Goal: Task Accomplishment & Management: Complete application form

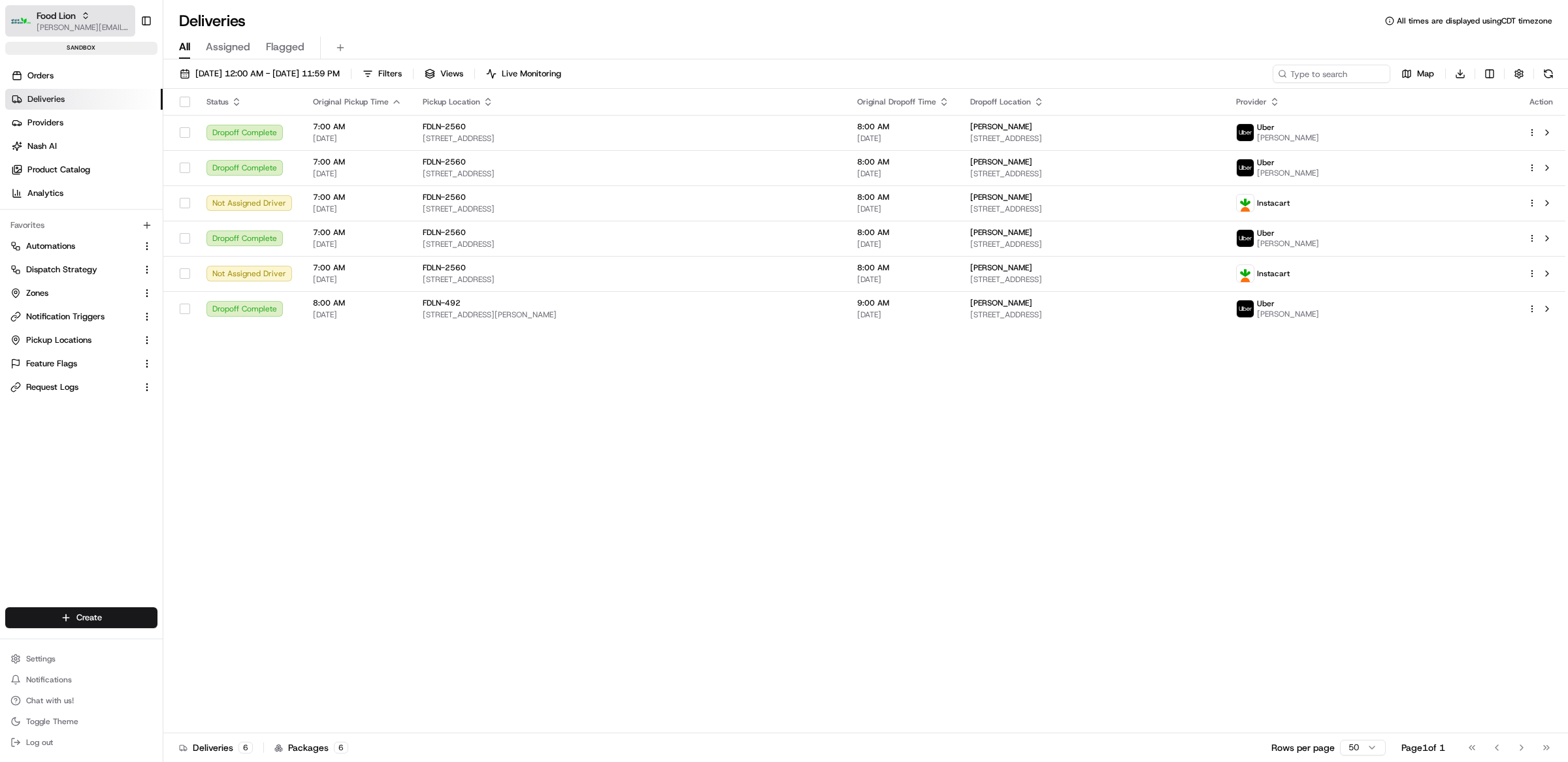
click at [72, 19] on span "Food Lion" at bounding box center [57, 16] width 40 height 13
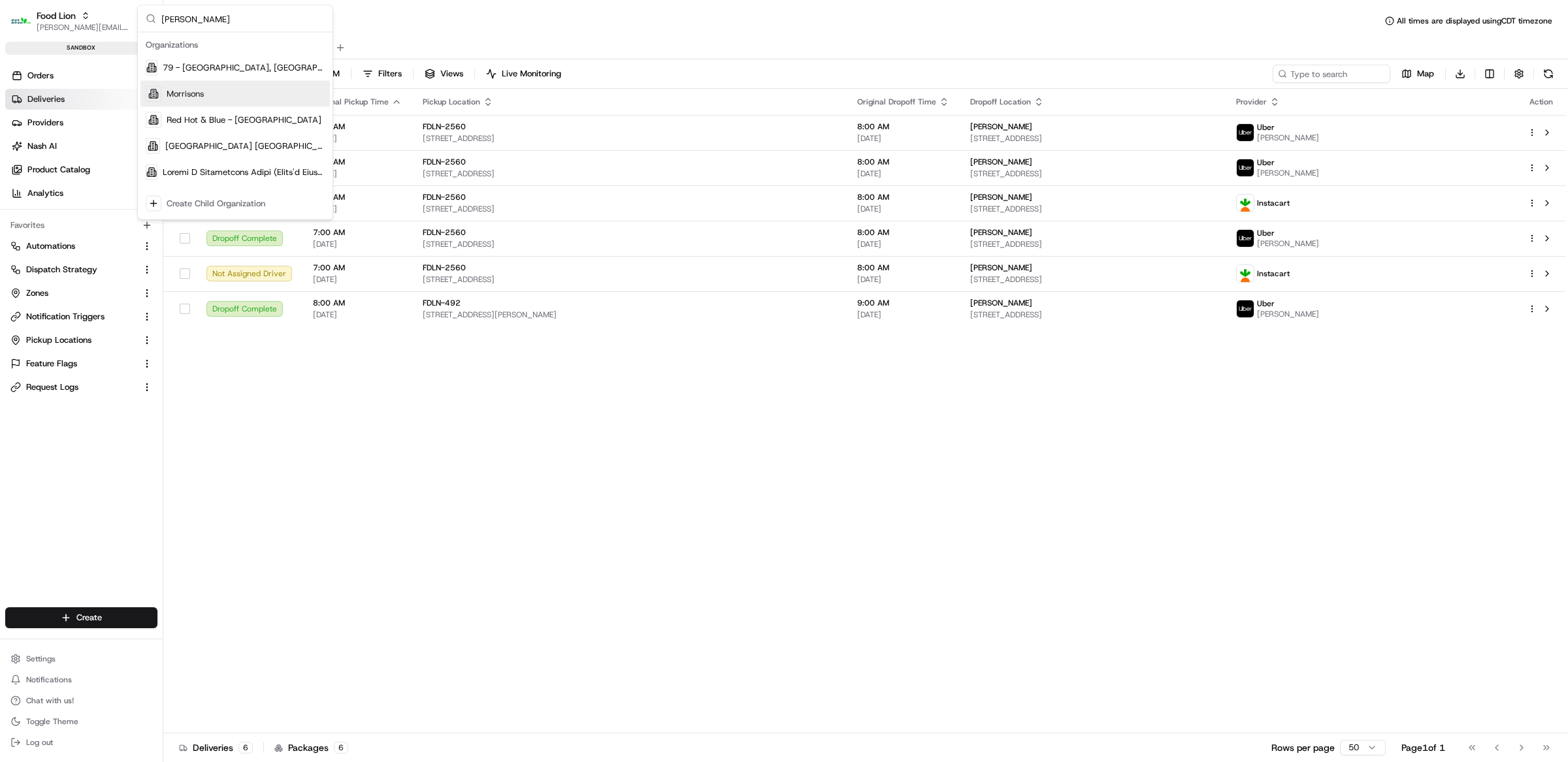
type input "[PERSON_NAME]"
click at [189, 90] on span "Morrisons" at bounding box center [185, 94] width 38 height 12
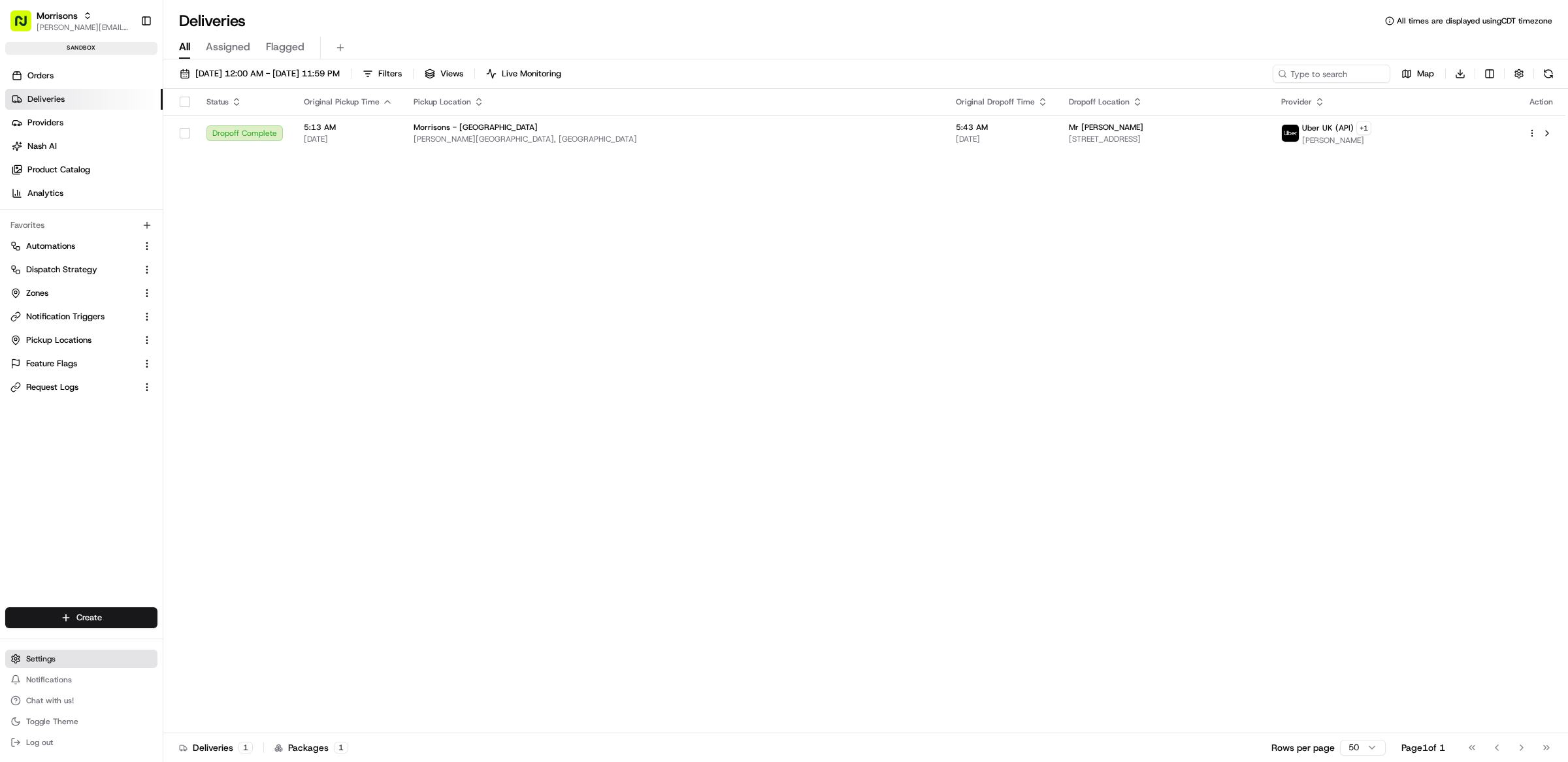
click at [80, 658] on button "Settings" at bounding box center [81, 659] width 152 height 18
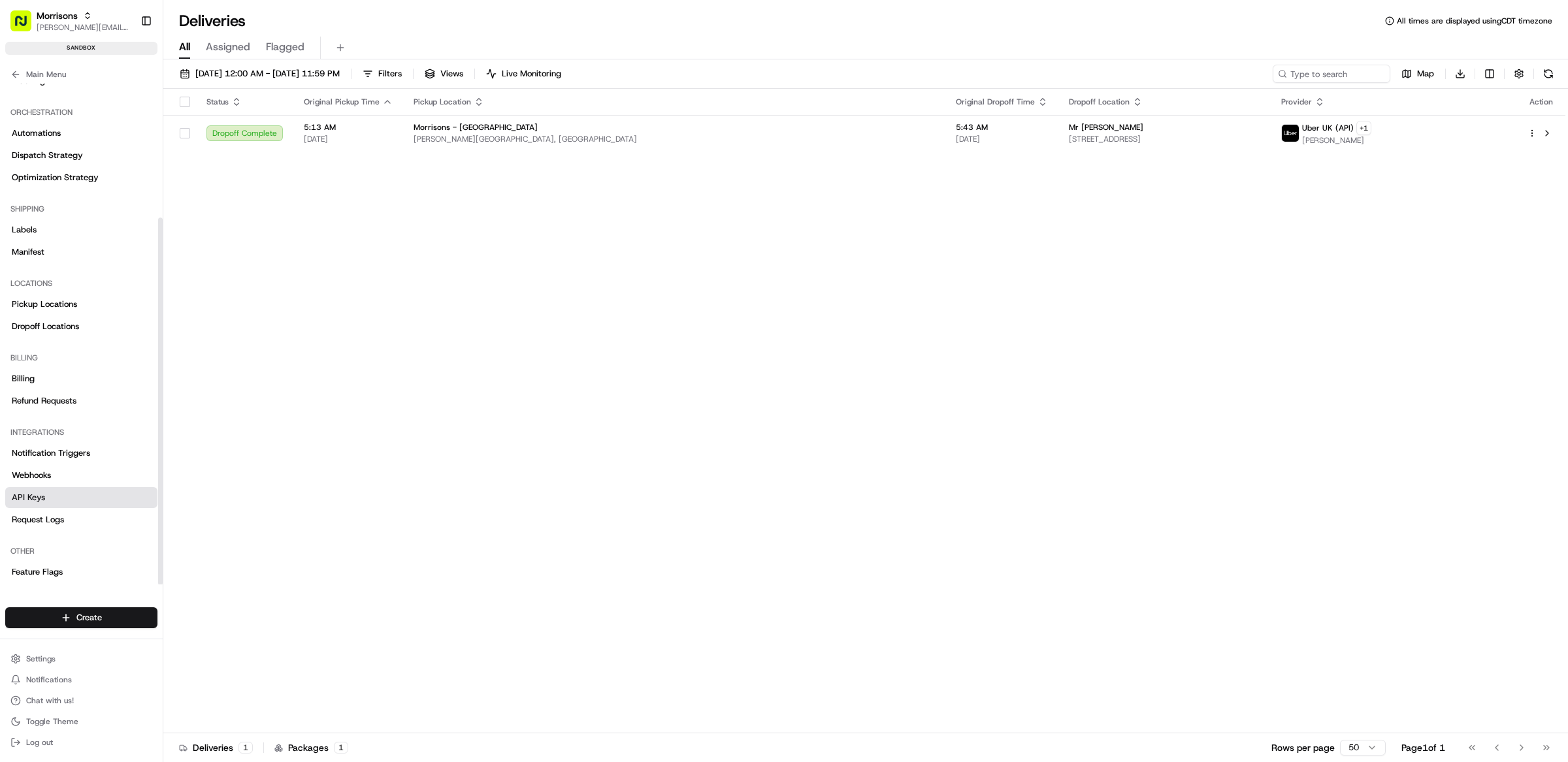
scroll to position [183, 0]
click at [53, 469] on link "Webhooks" at bounding box center [81, 473] width 152 height 21
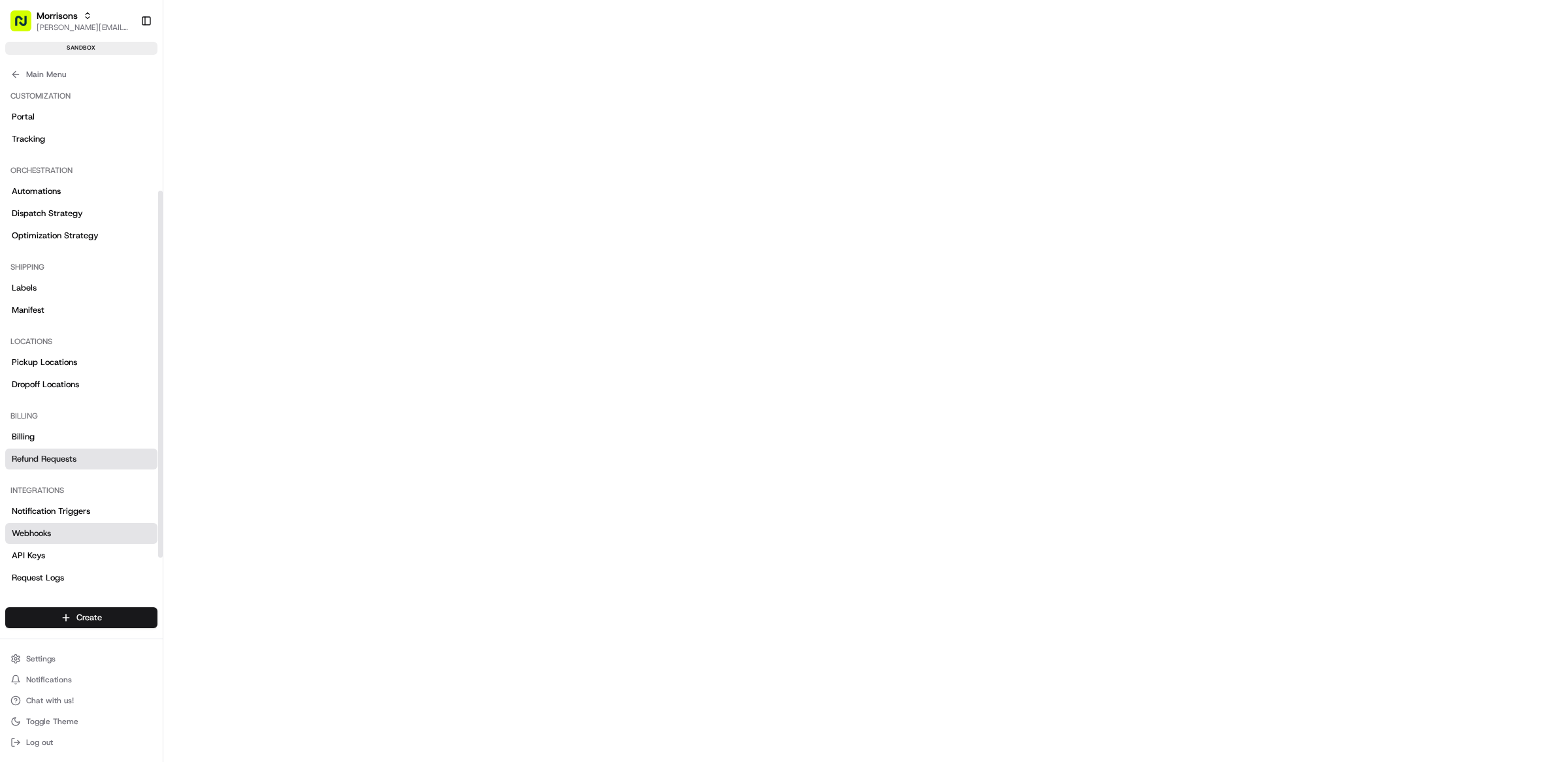
scroll to position [183, 0]
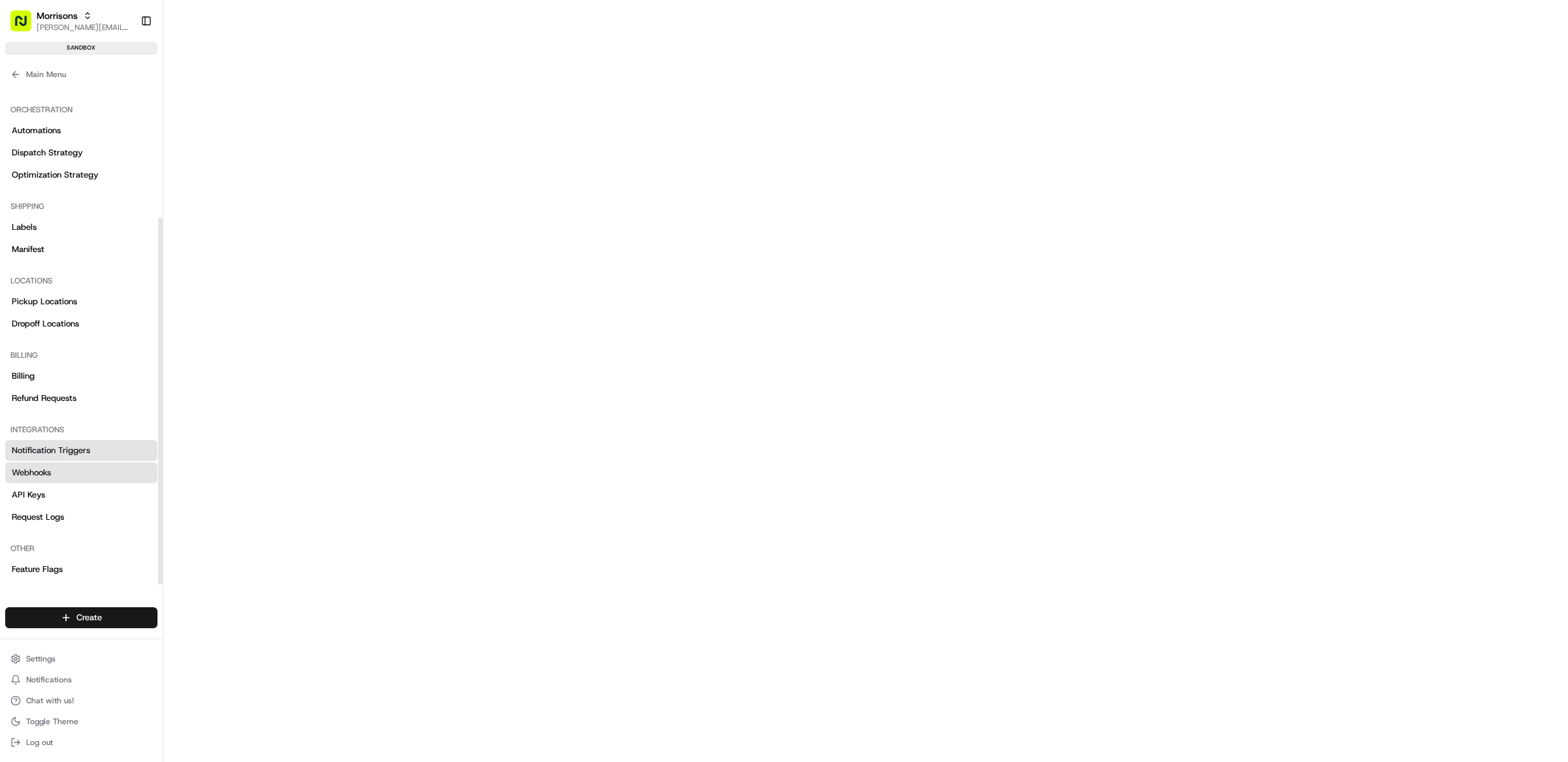
click at [79, 440] on link "Notification Triggers" at bounding box center [81, 450] width 152 height 21
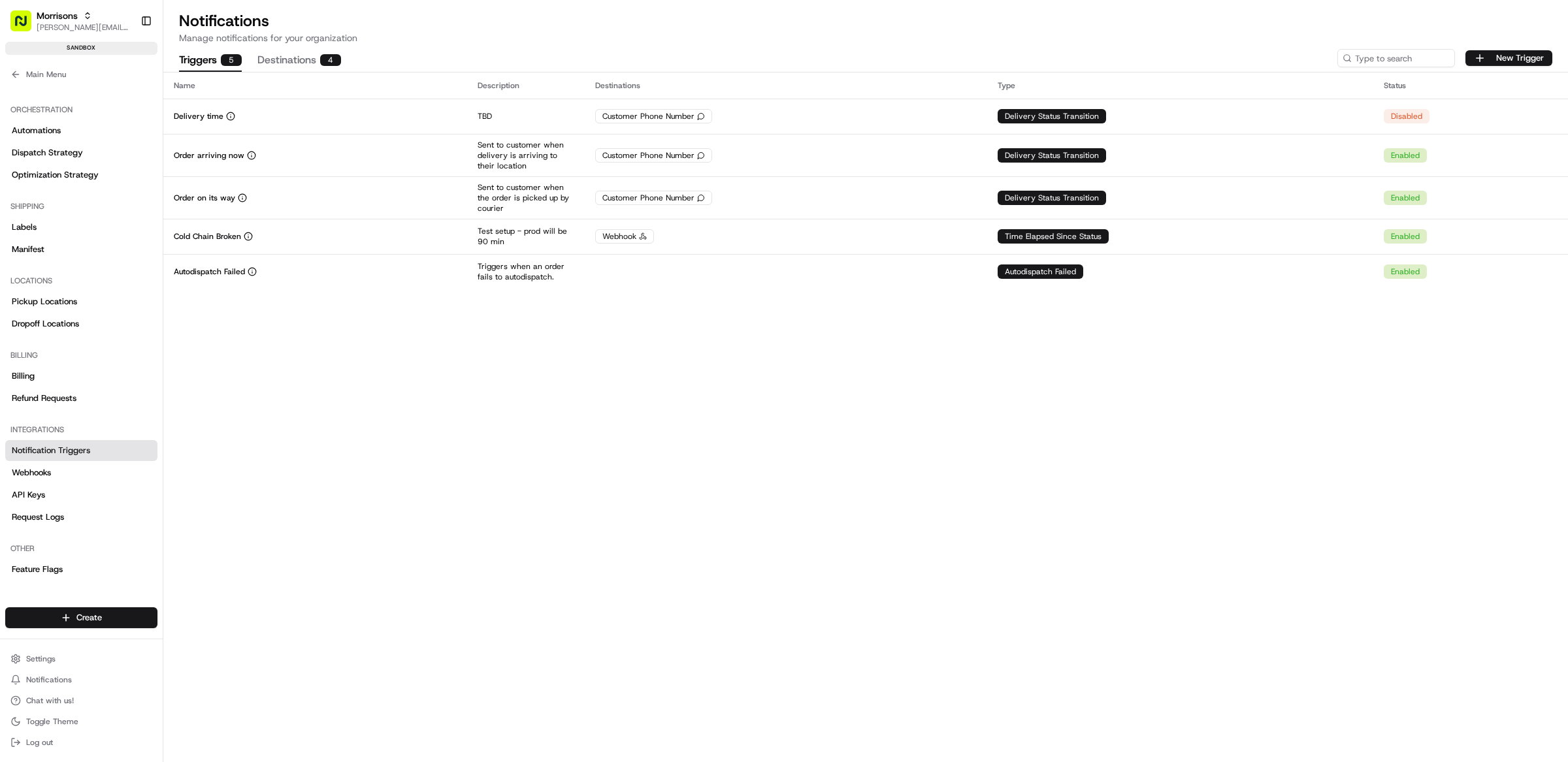
click at [288, 54] on button "Destinations 4" at bounding box center [299, 61] width 84 height 22
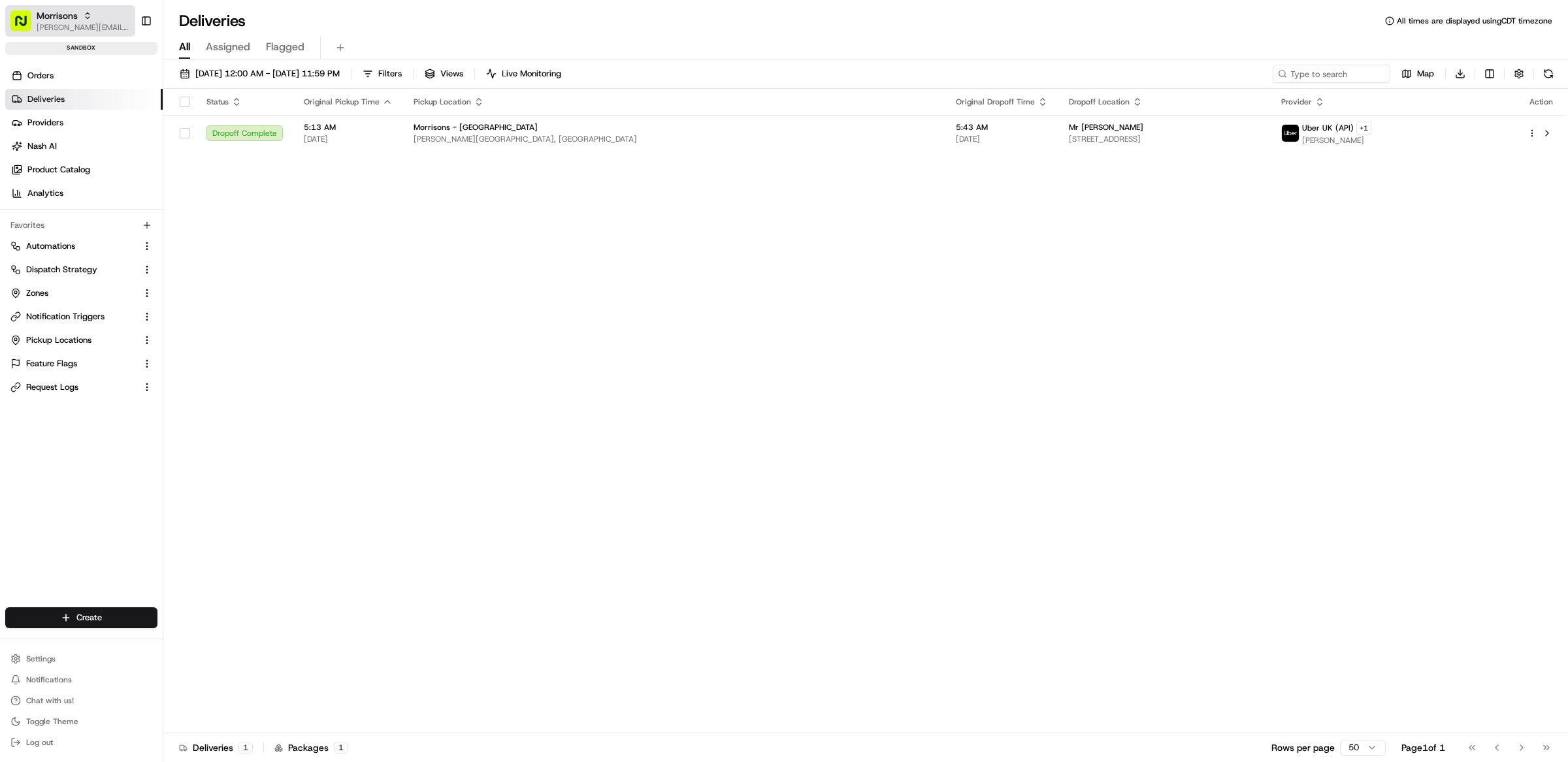
click at [71, 26] on span "[PERSON_NAME][EMAIL_ADDRESS][DOMAIN_NAME]" at bounding box center [84, 28] width 94 height 11
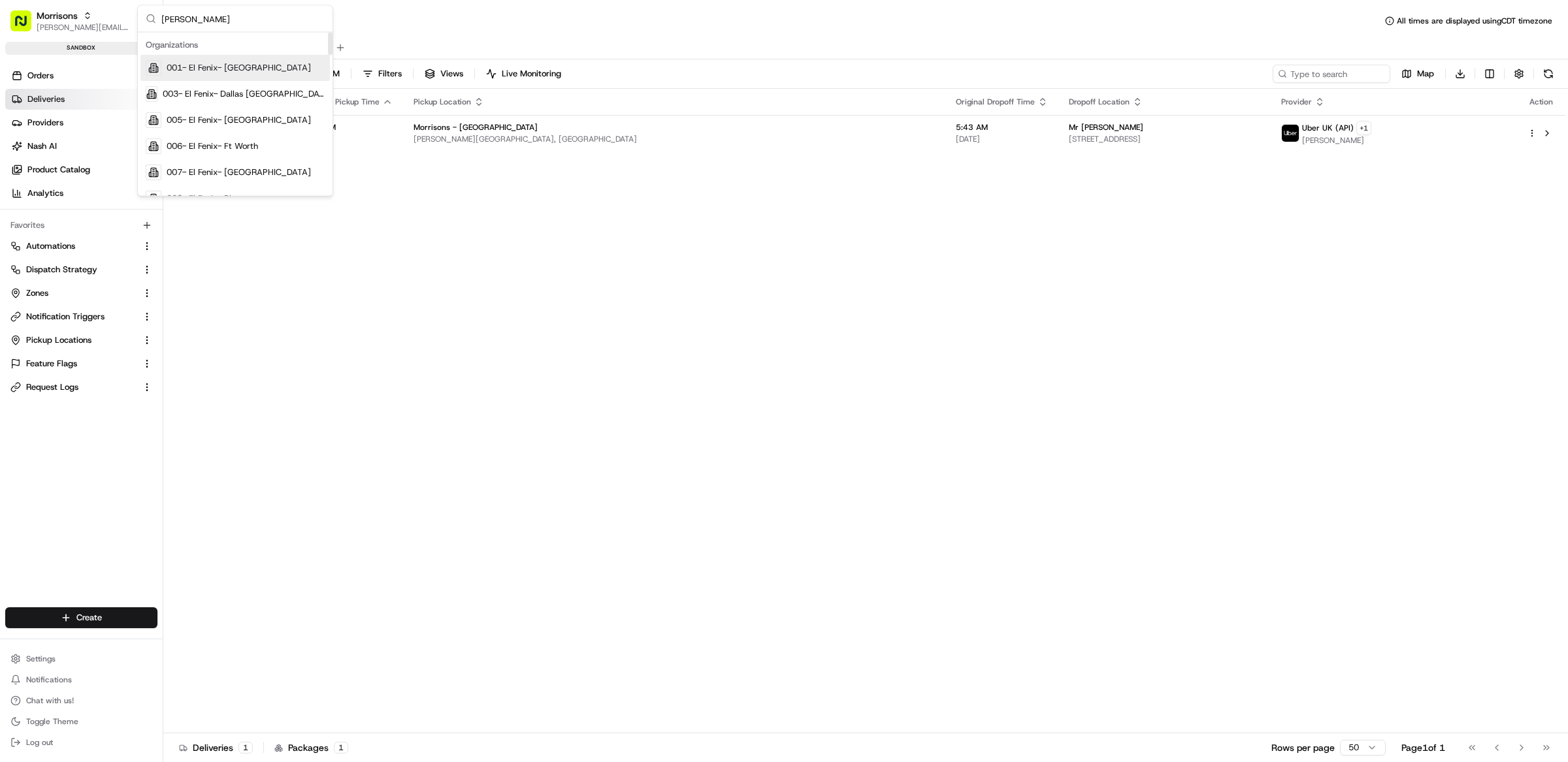
type input "morrisons"
click at [266, 234] on div "Status Original Pickup Time Pickup Location Original Dropoff Time Dropoff Locat…" at bounding box center [864, 411] width 1402 height 645
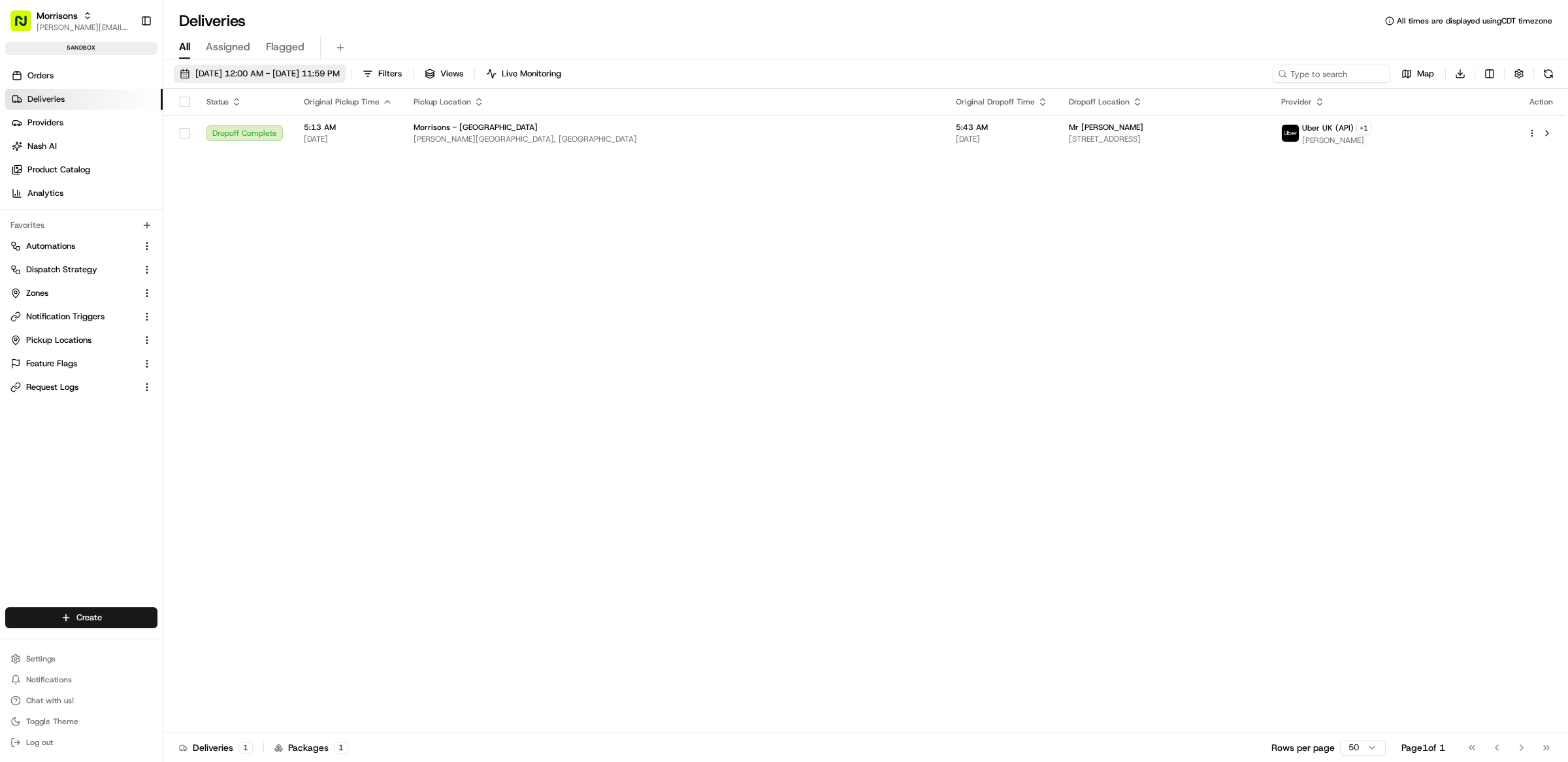
click at [263, 72] on span "[DATE] 12:00 AM - [DATE] 11:59 PM" at bounding box center [267, 74] width 144 height 12
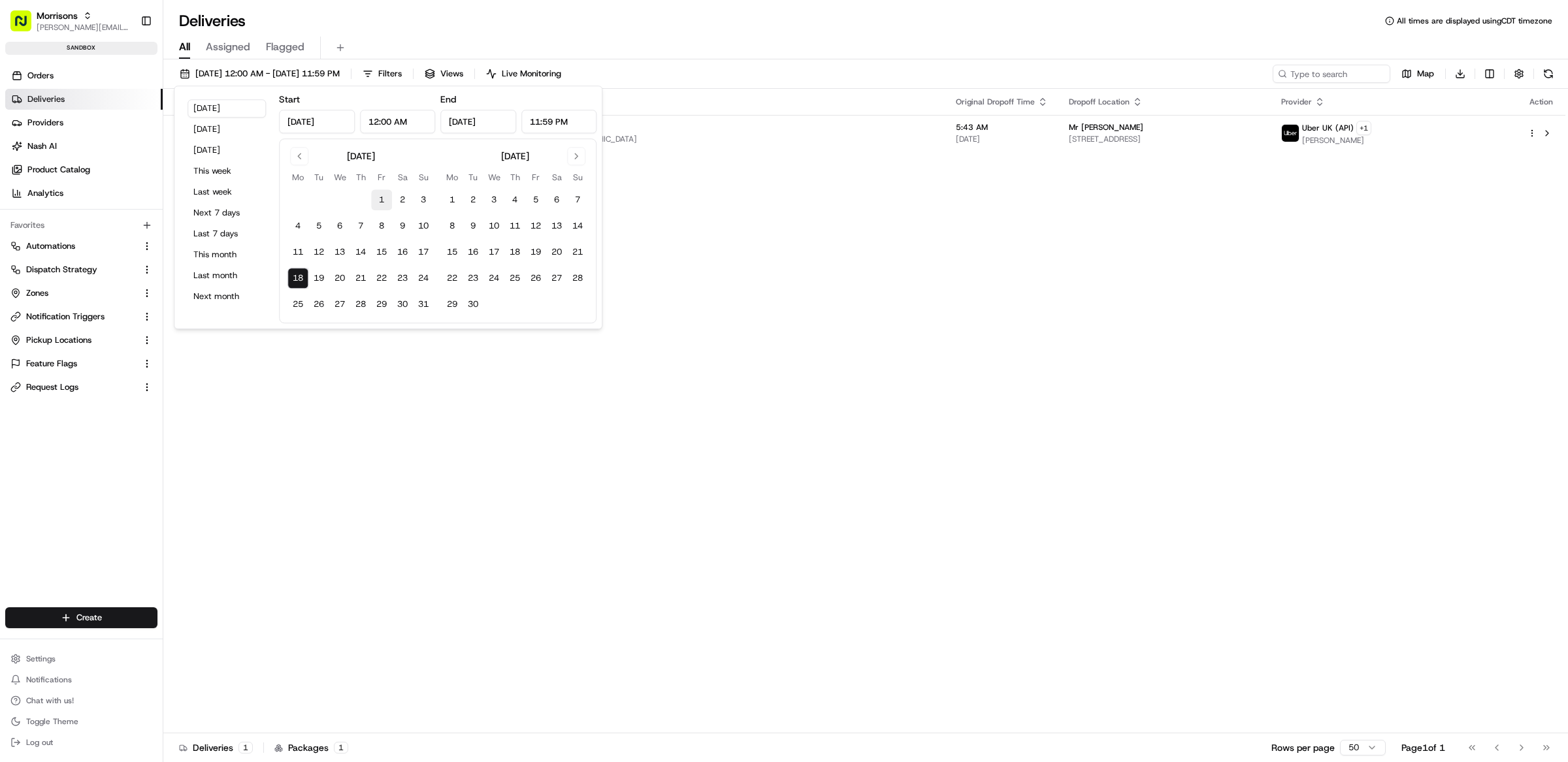
click at [385, 199] on button "1" at bounding box center [381, 200] width 21 height 21
type input "Aug 1, 2025"
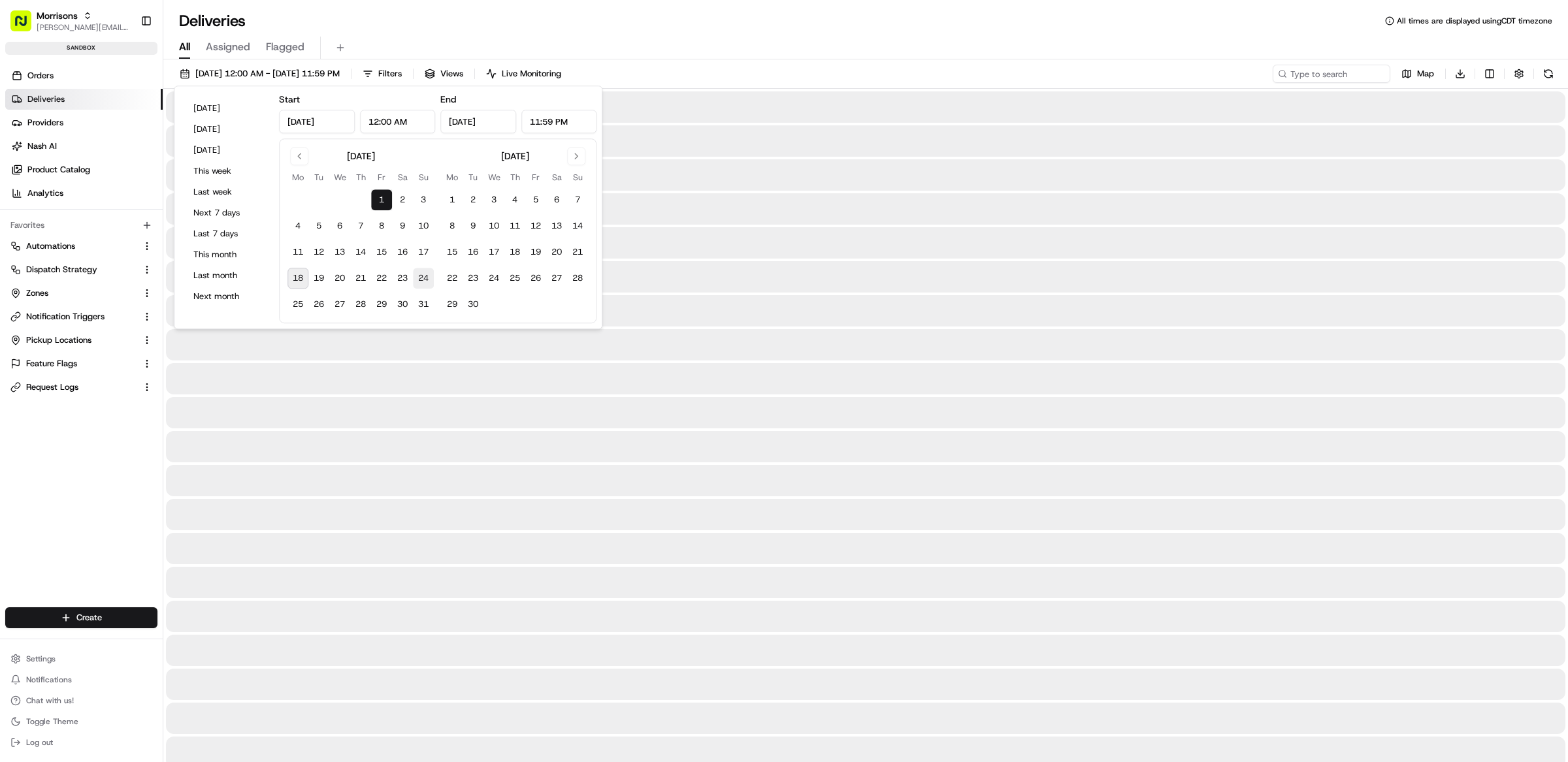
click at [428, 283] on button "24" at bounding box center [424, 279] width 21 height 21
type input "Aug 24, 2025"
click at [732, 32] on div "All Assigned Flagged" at bounding box center [866, 45] width 1405 height 28
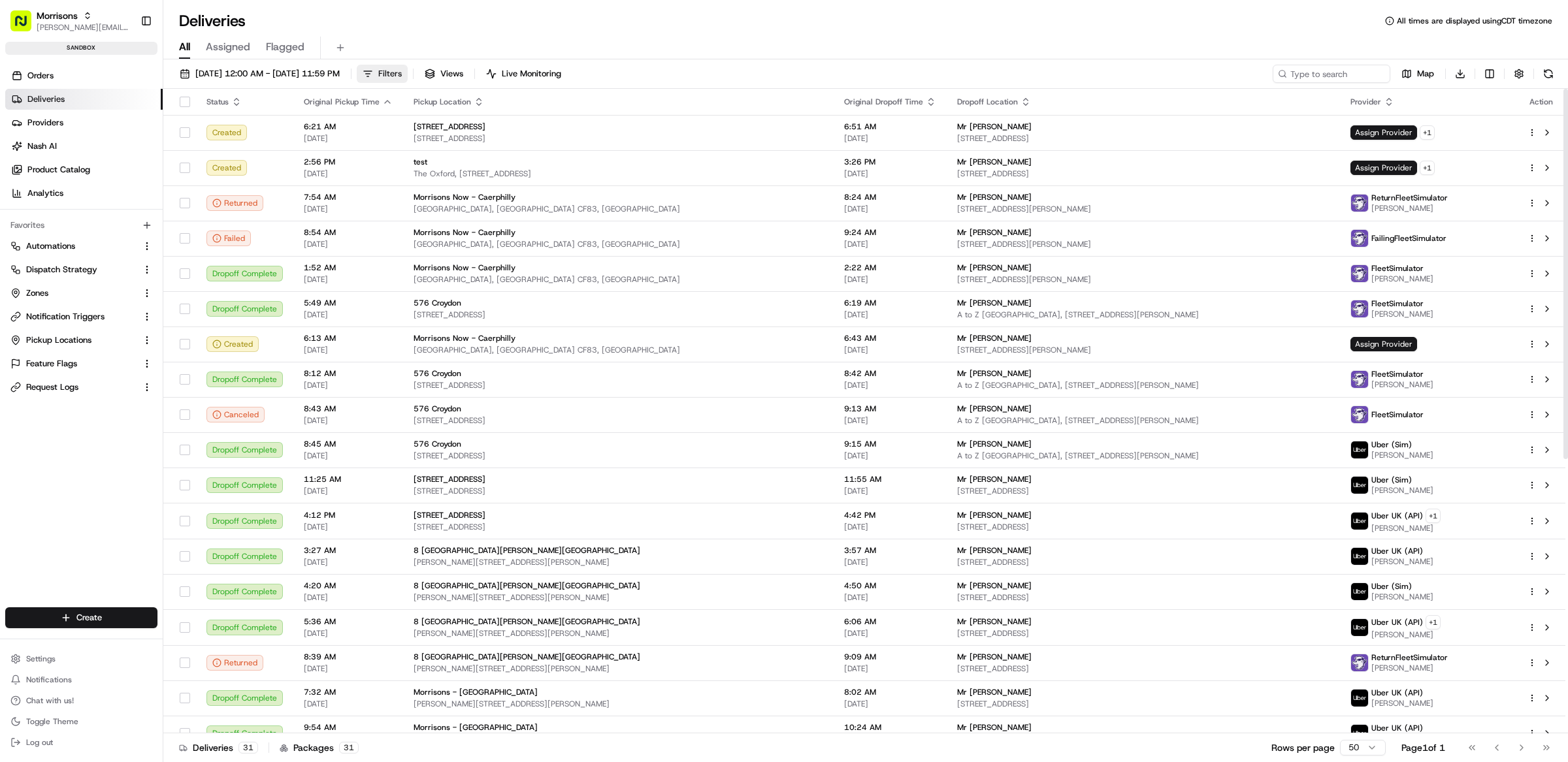
click at [408, 74] on button "Filters" at bounding box center [381, 74] width 51 height 18
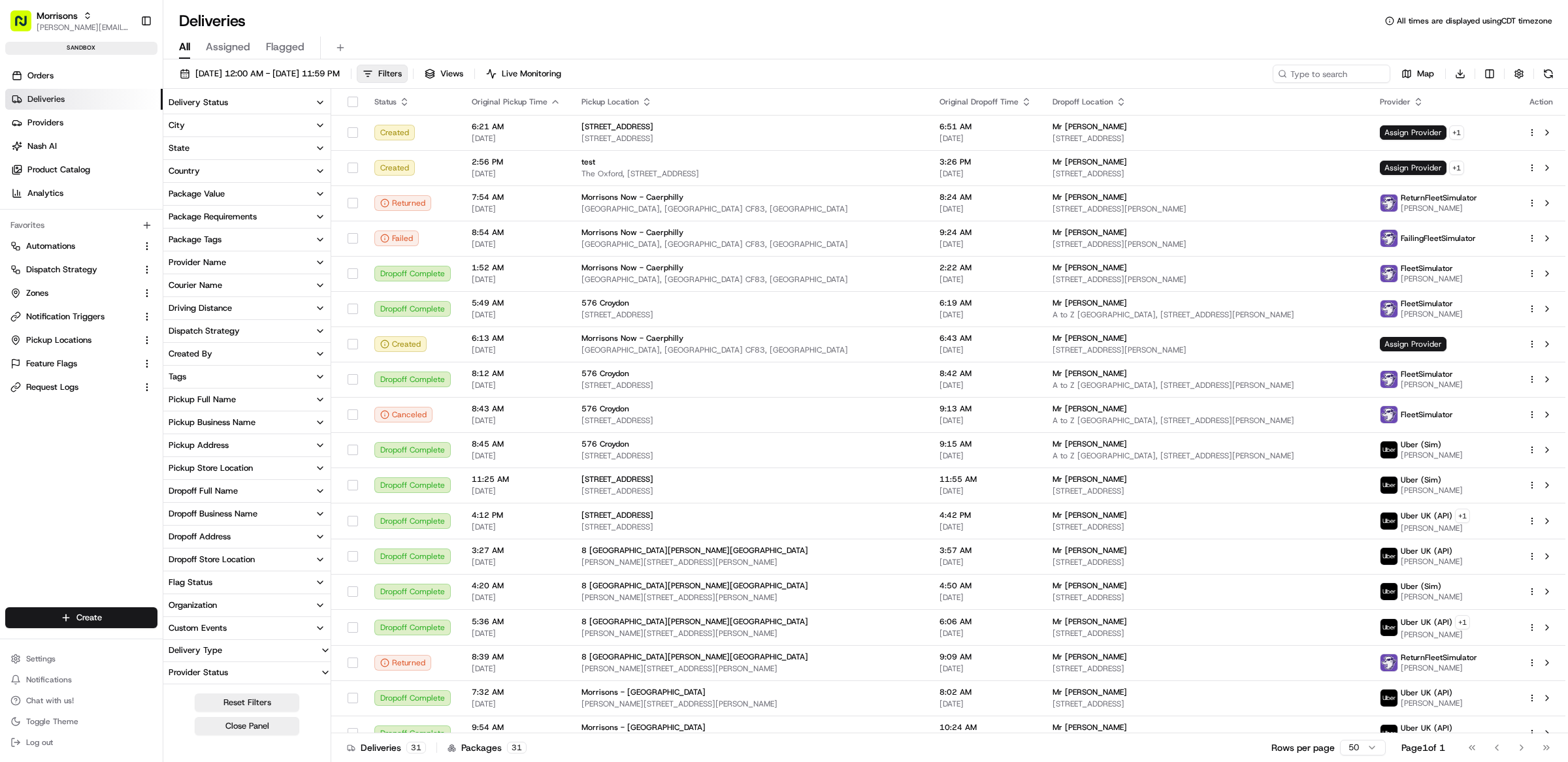
click at [231, 265] on button "Provider Name" at bounding box center [247, 263] width 167 height 22
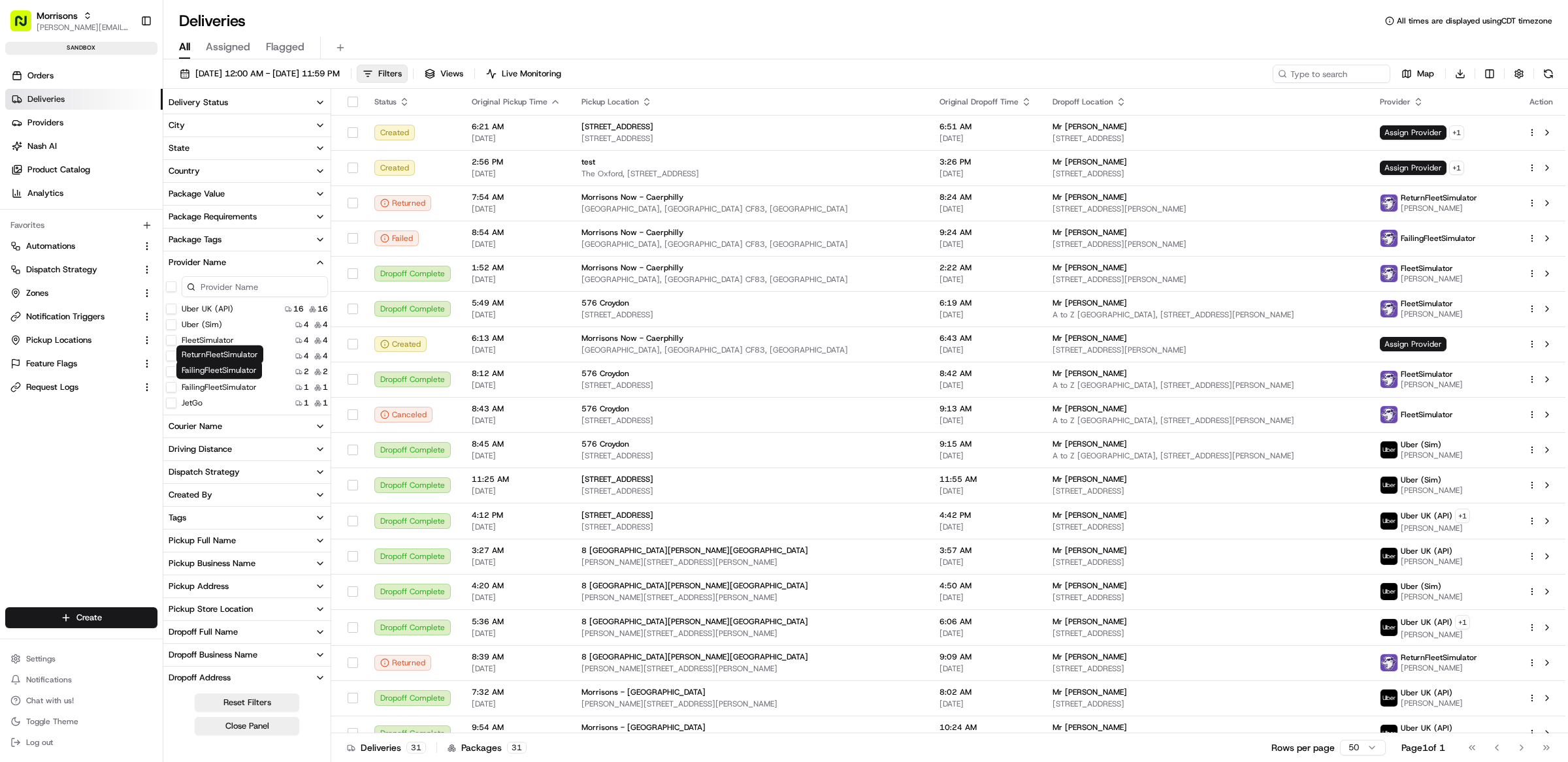
click at [199, 405] on label "JetGo" at bounding box center [192, 403] width 21 height 11
click at [177, 405] on button "JetGo" at bounding box center [171, 403] width 11 height 11
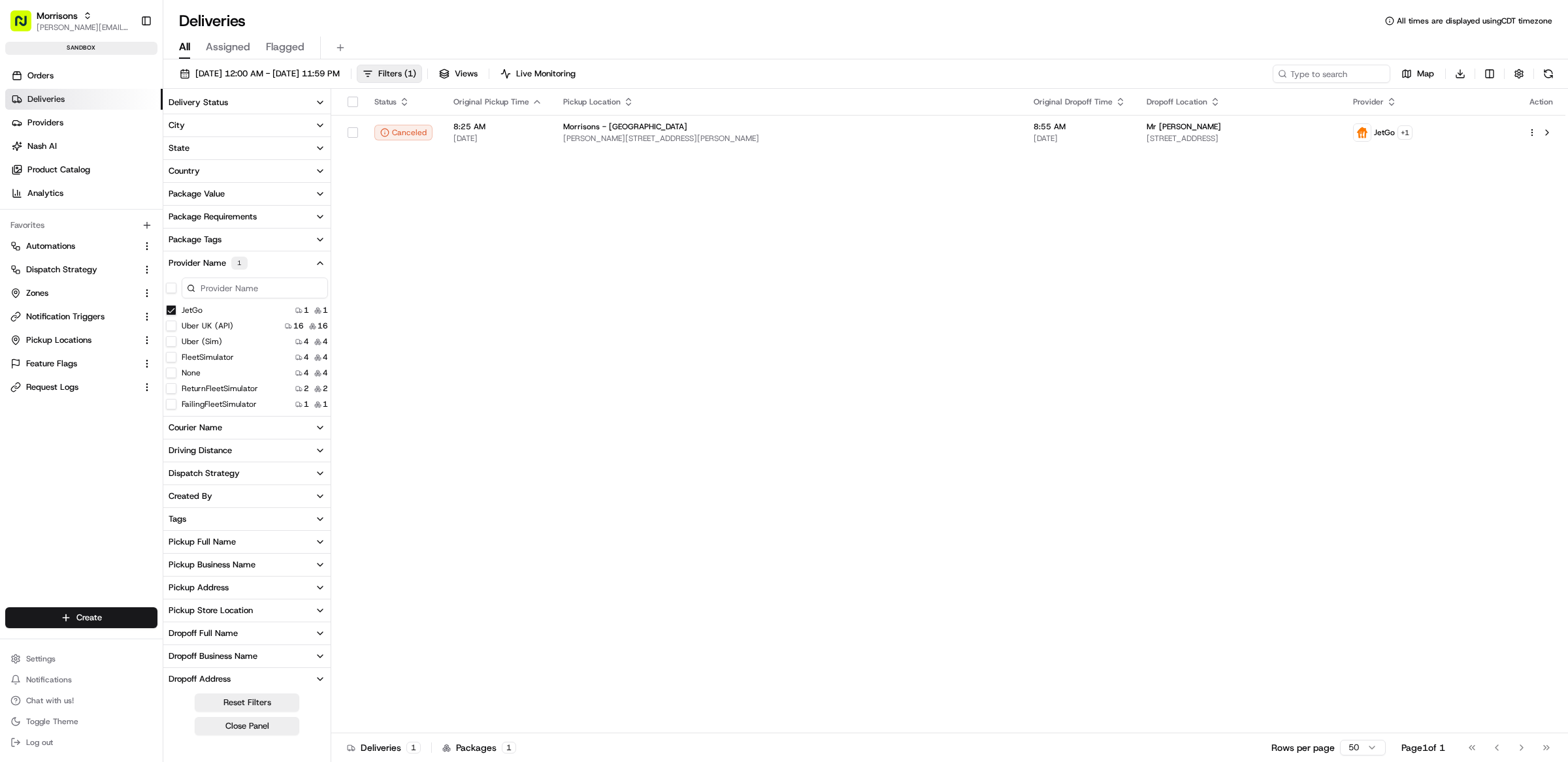
drag, startPoint x: 677, startPoint y: 338, endPoint x: 891, endPoint y: 304, distance: 216.7
click at [679, 338] on div "Status Original Pickup Time Pickup Location Original Dropoff Time Dropoff Locat…" at bounding box center [948, 411] width 1234 height 645
click at [1549, 129] on button at bounding box center [1547, 132] width 16 height 16
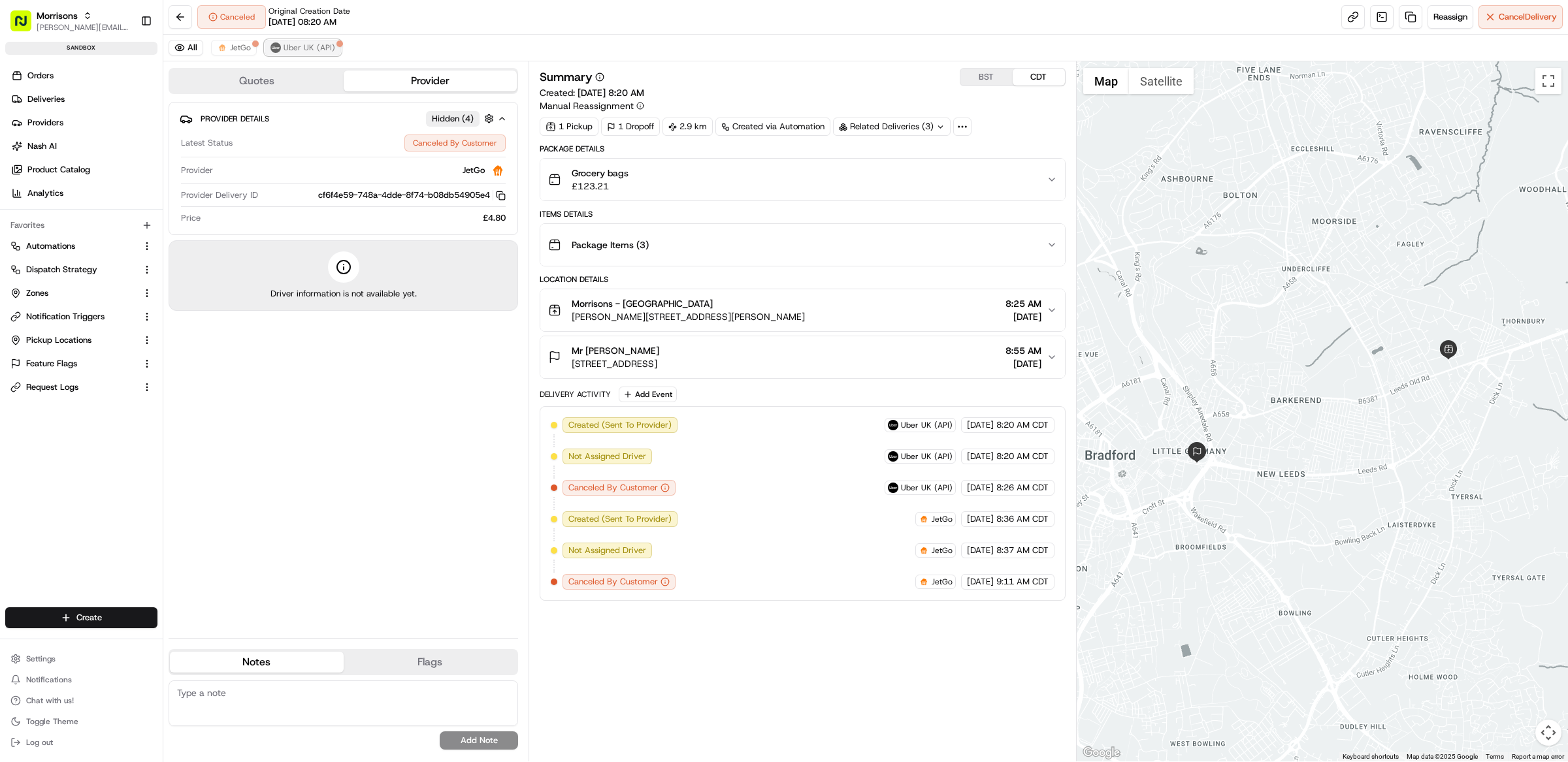
click at [304, 46] on span "Uber UK (API)" at bounding box center [309, 47] width 51 height 11
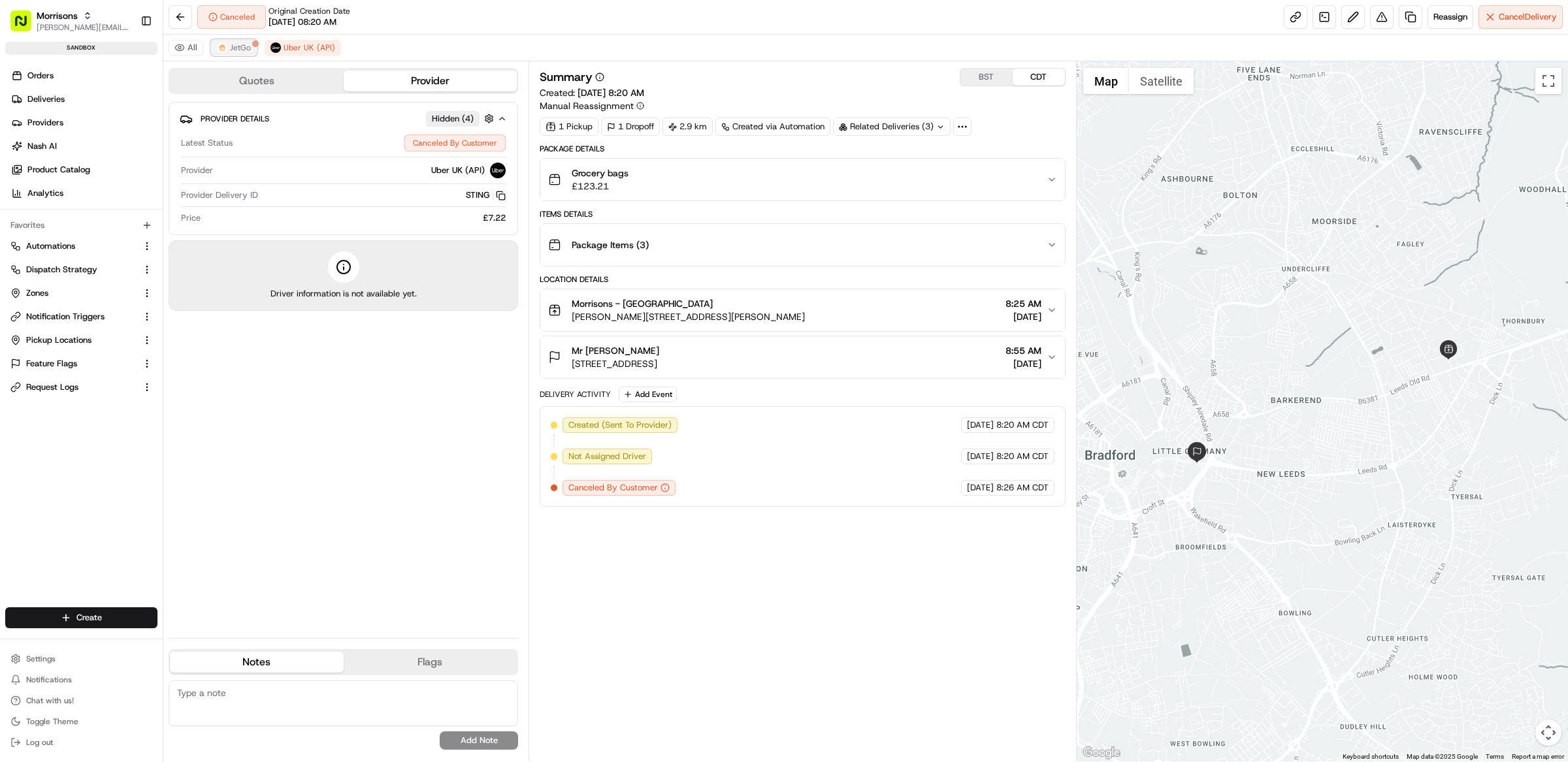
click at [213, 47] on button "JetGo" at bounding box center [233, 47] width 45 height 16
click at [248, 51] on span "JetGo" at bounding box center [240, 47] width 21 height 11
click at [182, 15] on button at bounding box center [181, 17] width 24 height 24
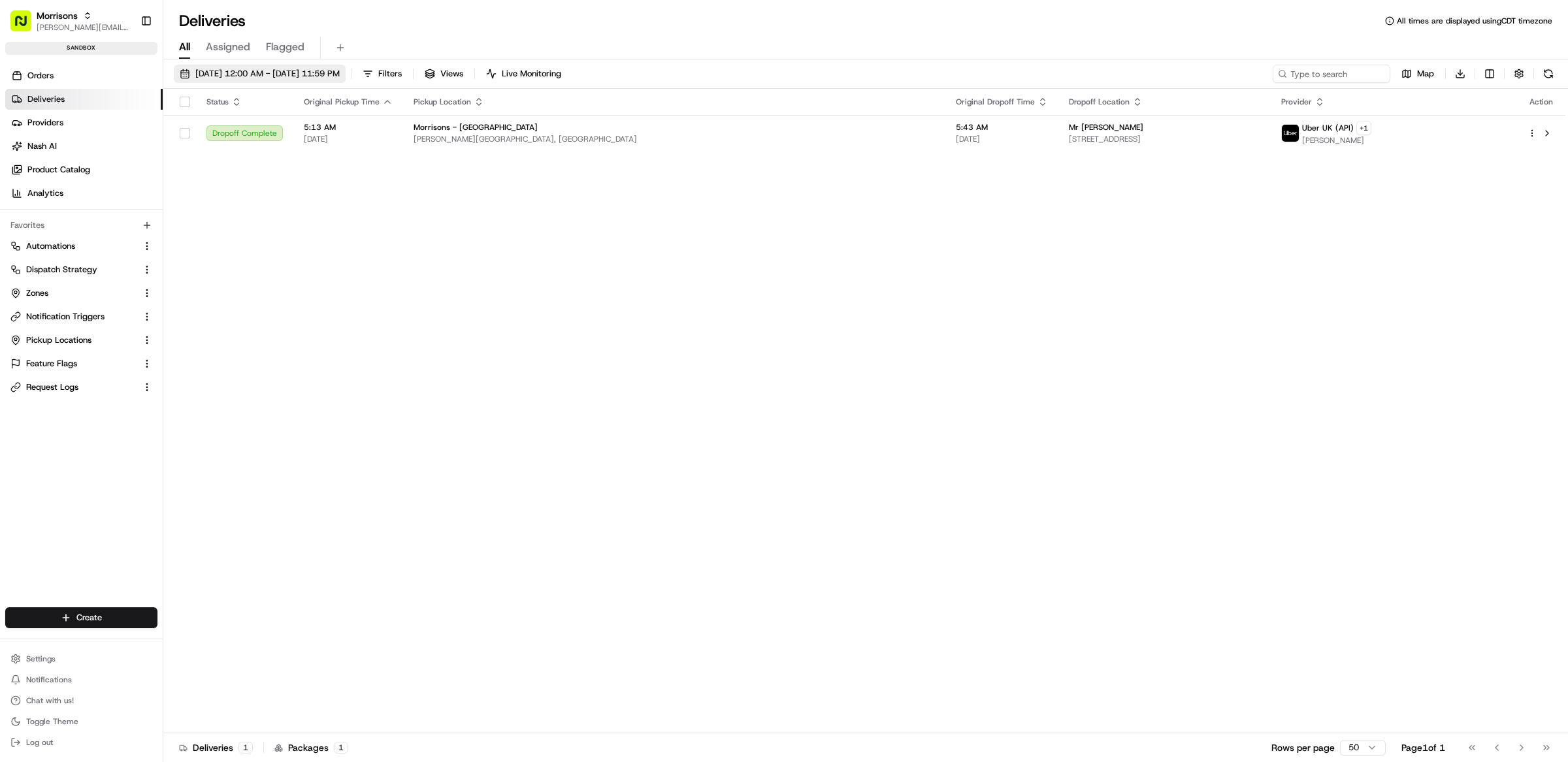
click at [264, 79] on span "08/18/2025 12:00 AM - 08/18/2025 11:59 PM" at bounding box center [267, 74] width 144 height 12
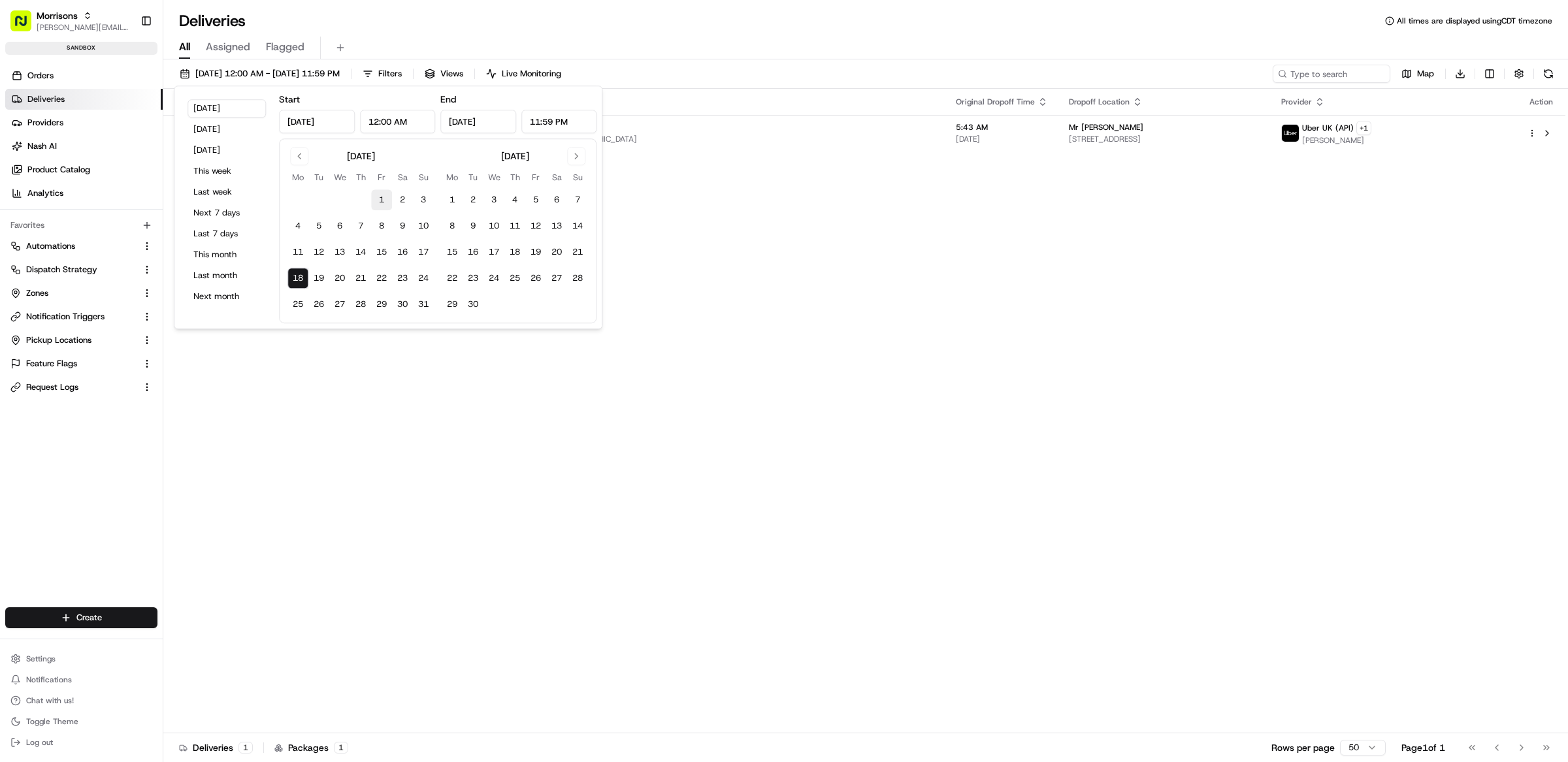
click at [378, 196] on button "1" at bounding box center [381, 200] width 21 height 21
type input "Aug 1, 2025"
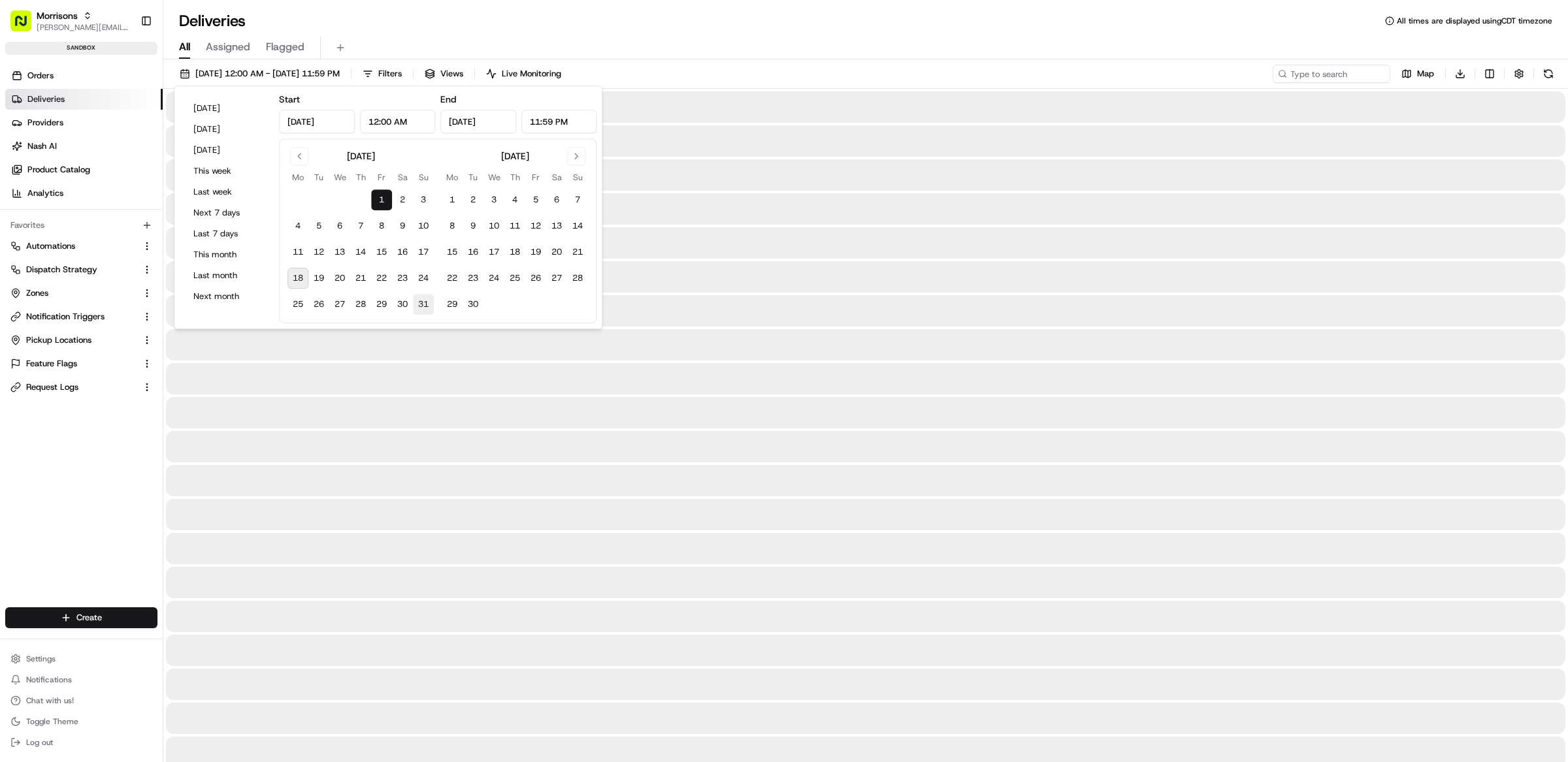
click at [422, 313] on button "31" at bounding box center [424, 304] width 21 height 21
type input "Aug 31, 2025"
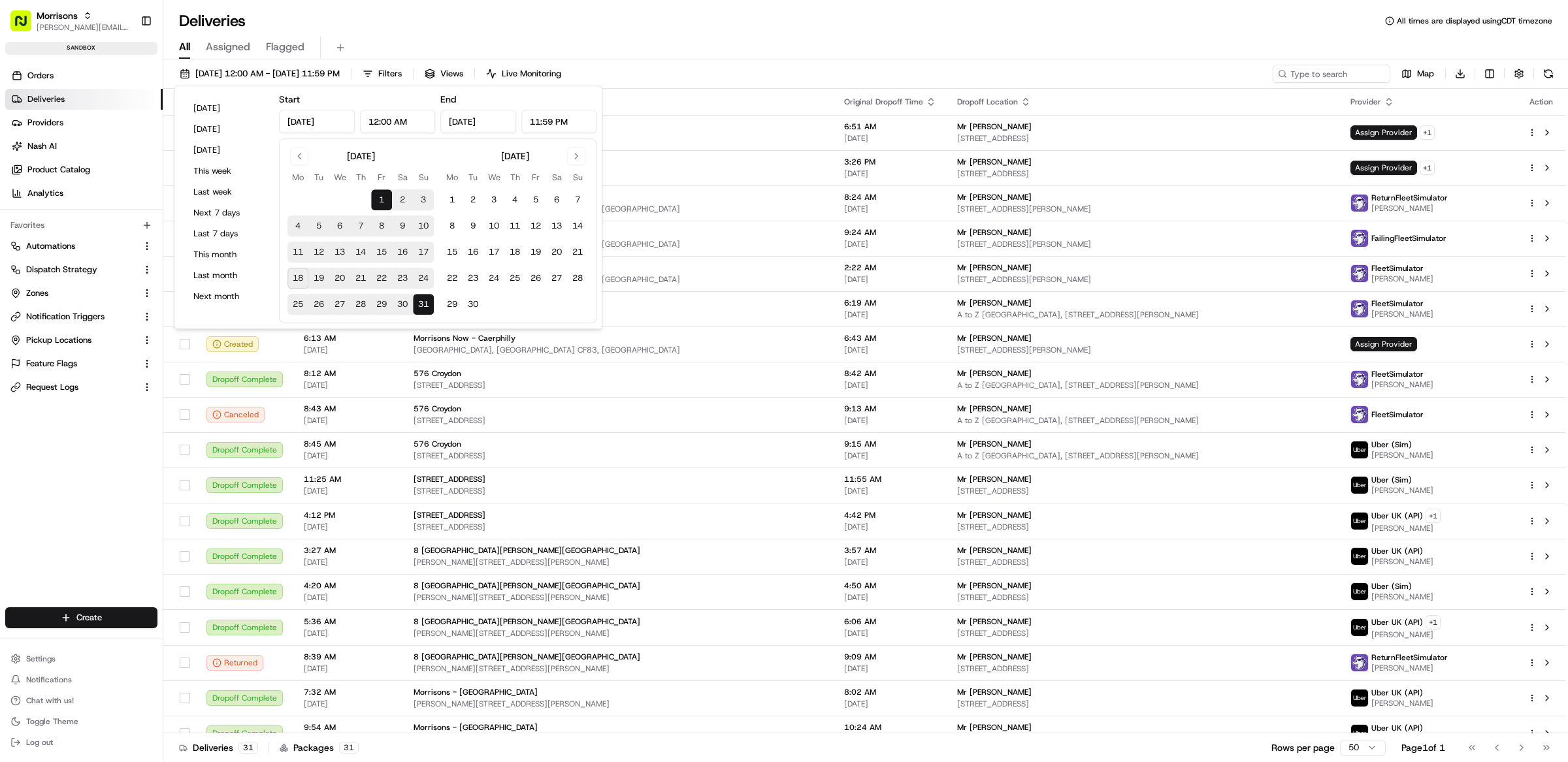
click at [832, 38] on div "All Assigned Flagged" at bounding box center [866, 48] width 1405 height 23
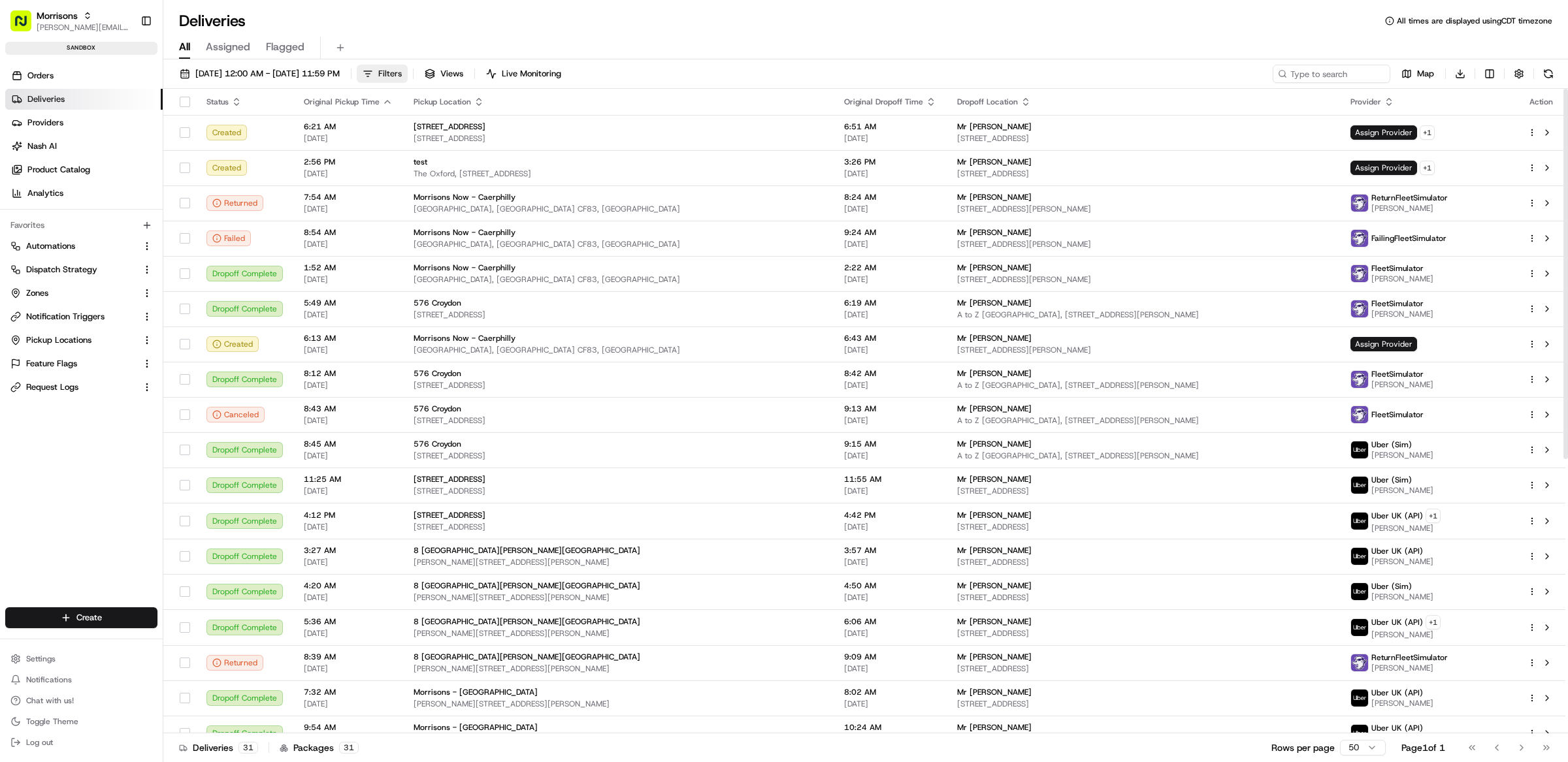
click at [408, 67] on button "Filters" at bounding box center [381, 74] width 51 height 18
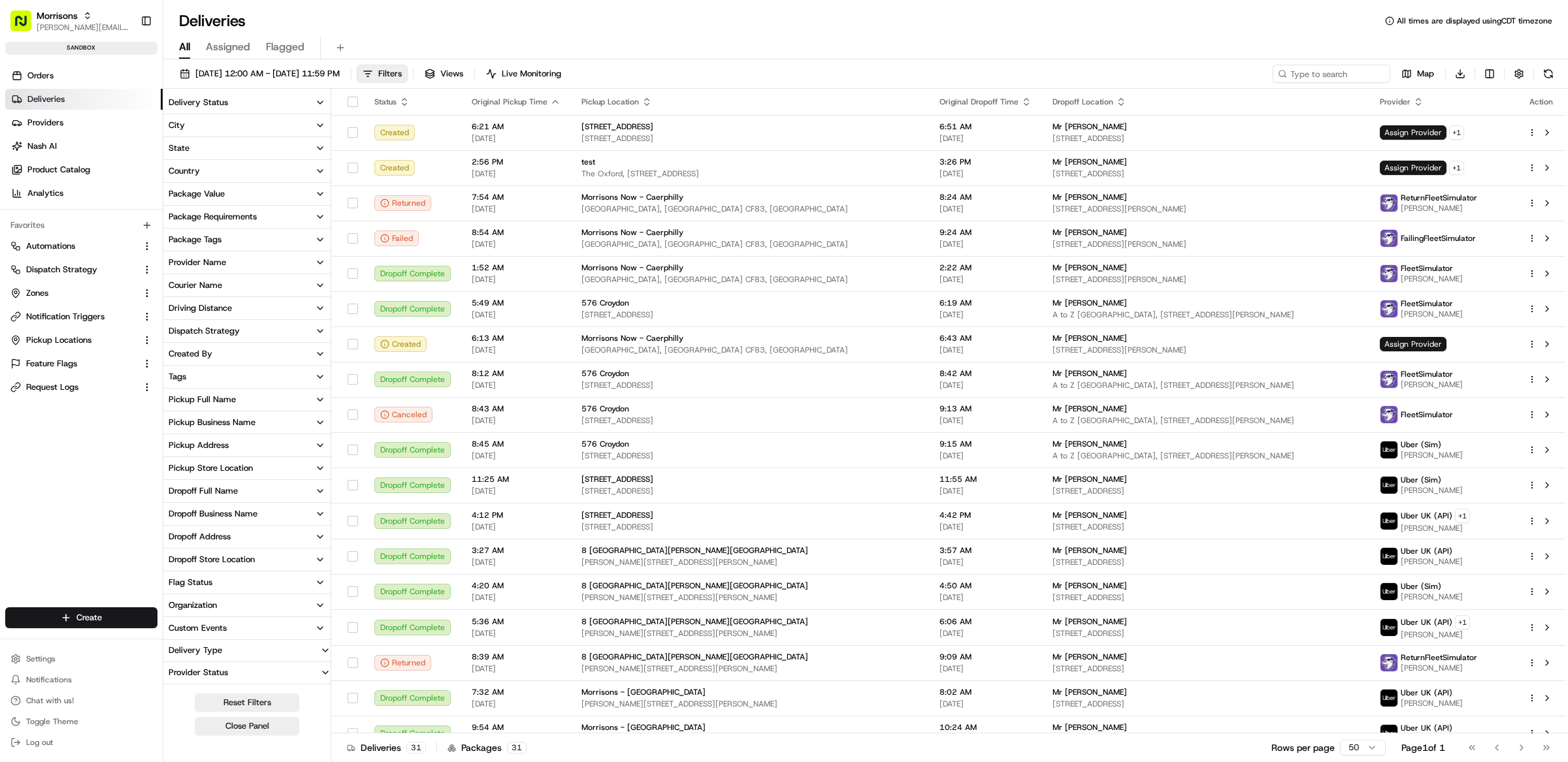
click at [216, 261] on div "Provider Name" at bounding box center [197, 263] width 57 height 12
click at [173, 404] on button "JetGo" at bounding box center [171, 403] width 11 height 11
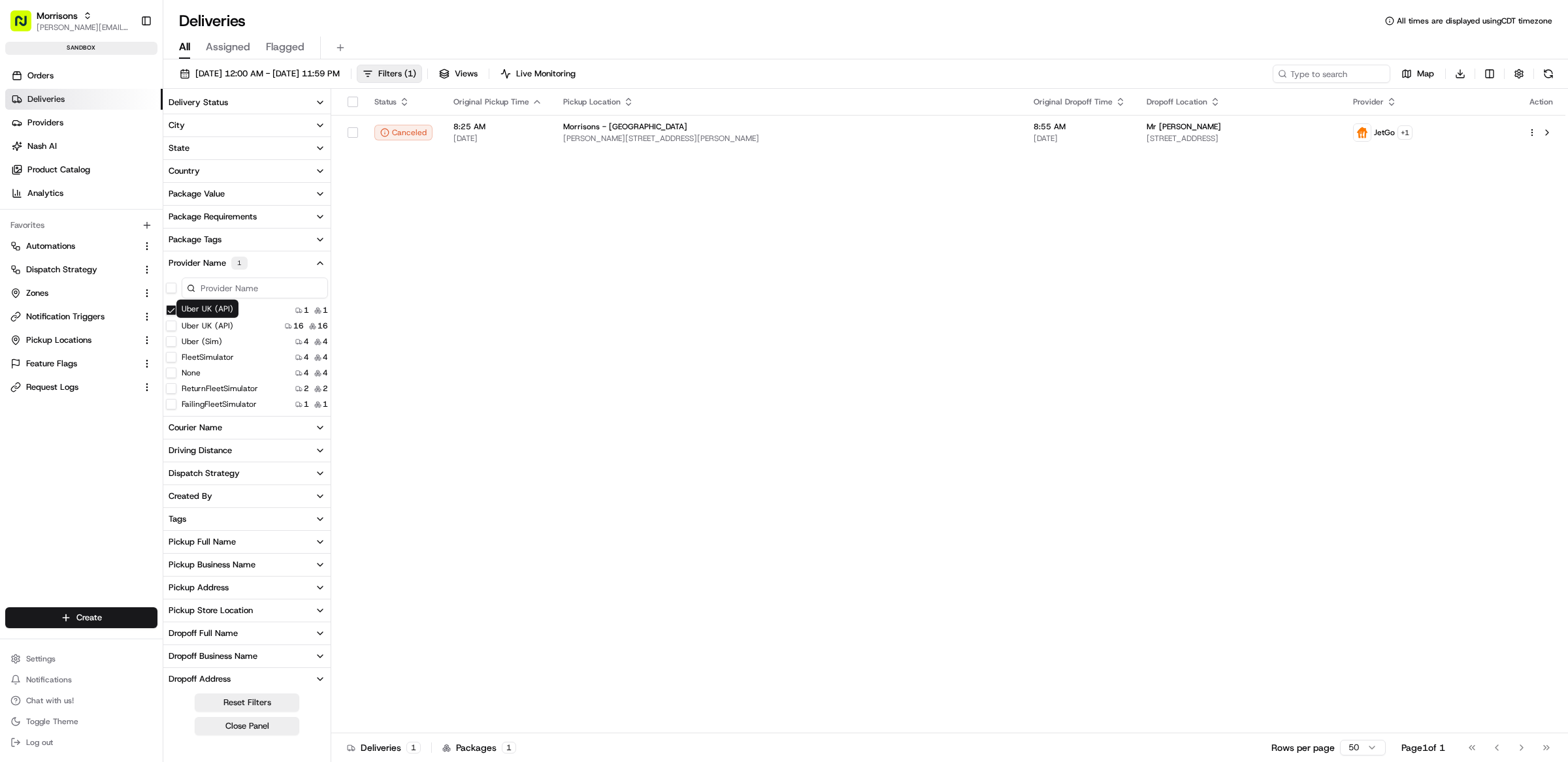
click at [178, 323] on div "Uber UK (API)" at bounding box center [200, 326] width 67 height 11
click at [171, 327] on \(API\) "Uber UK (API)" at bounding box center [171, 326] width 11 height 11
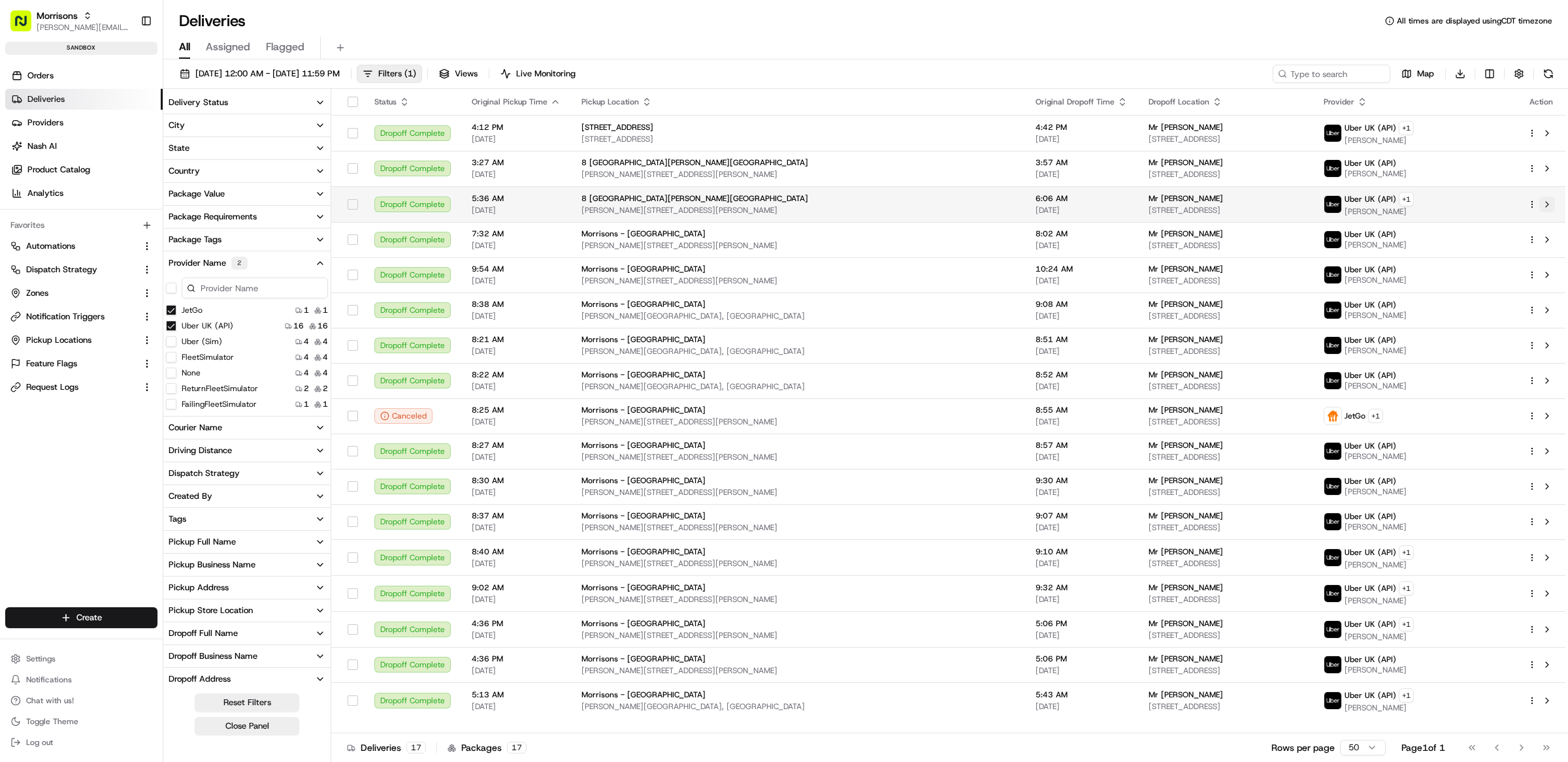
click at [1544, 207] on button at bounding box center [1547, 204] width 16 height 16
click at [301, 76] on span "08/01/2025 12:00 AM - 08/31/2025 11:59 PM" at bounding box center [267, 74] width 144 height 12
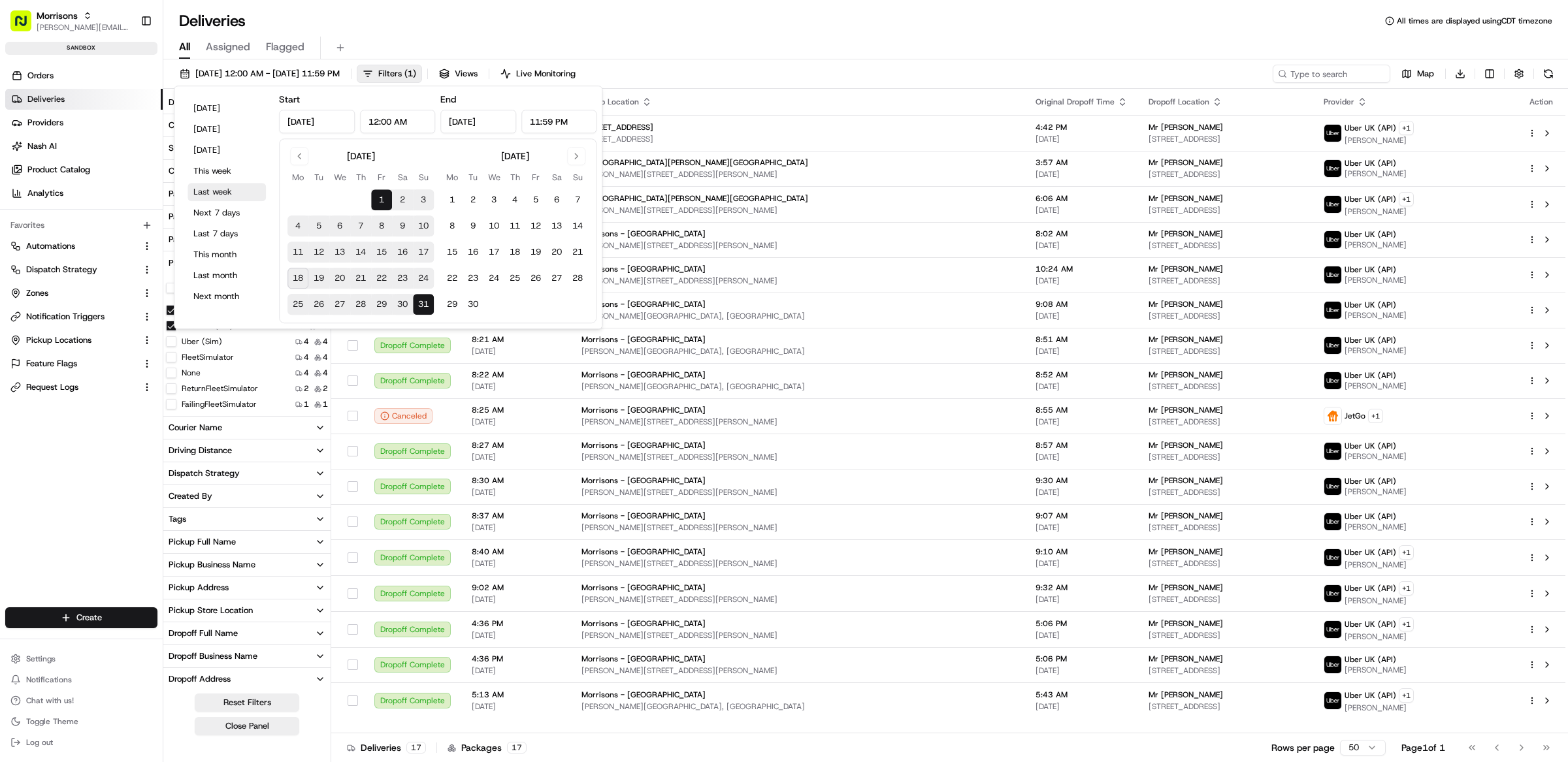
click at [230, 194] on button "Last week" at bounding box center [227, 192] width 78 height 18
type input "Aug 11, 2025"
type input "Aug 17, 2025"
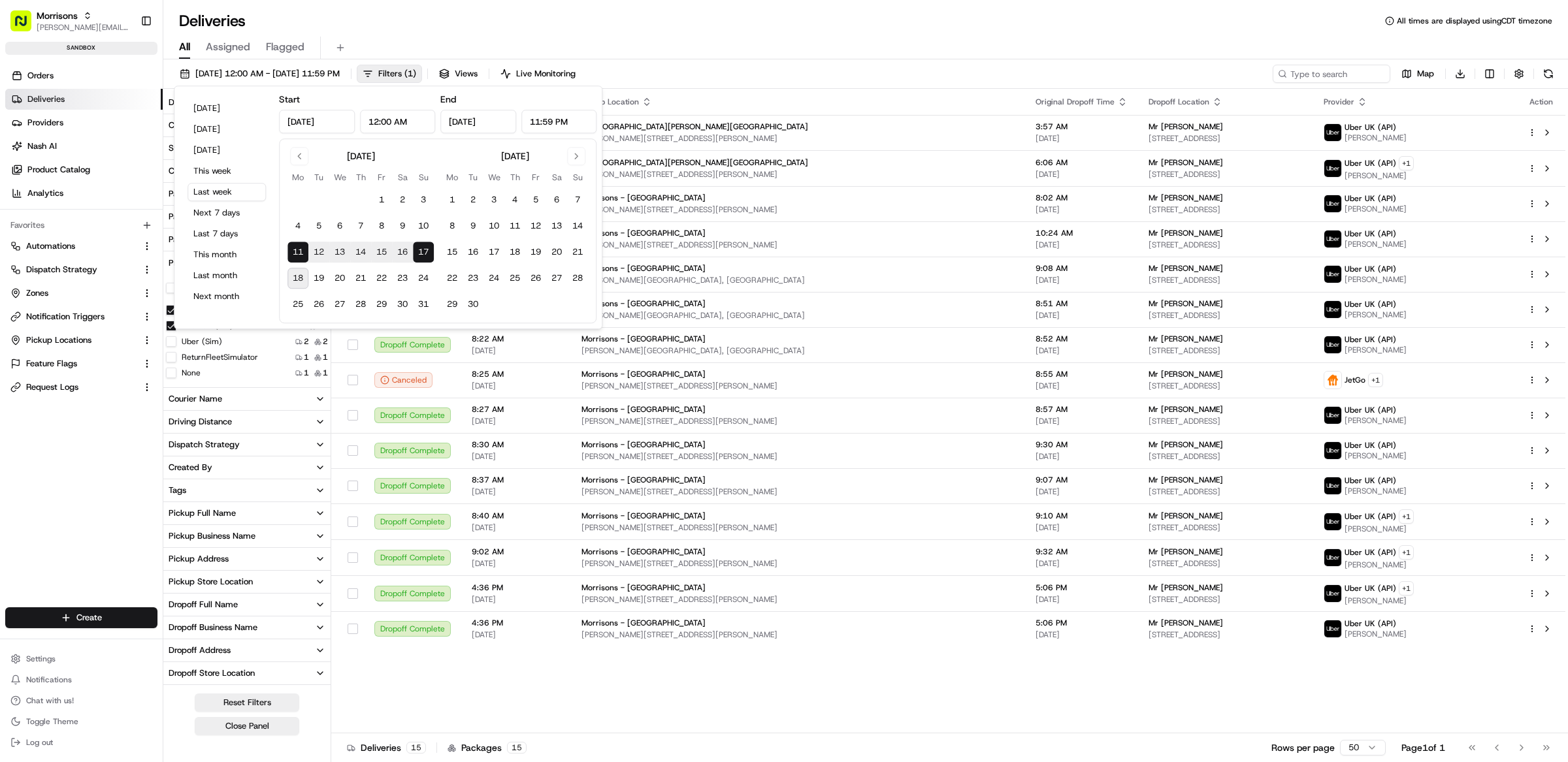
click at [668, 35] on div "All Assigned Flagged" at bounding box center [866, 45] width 1405 height 28
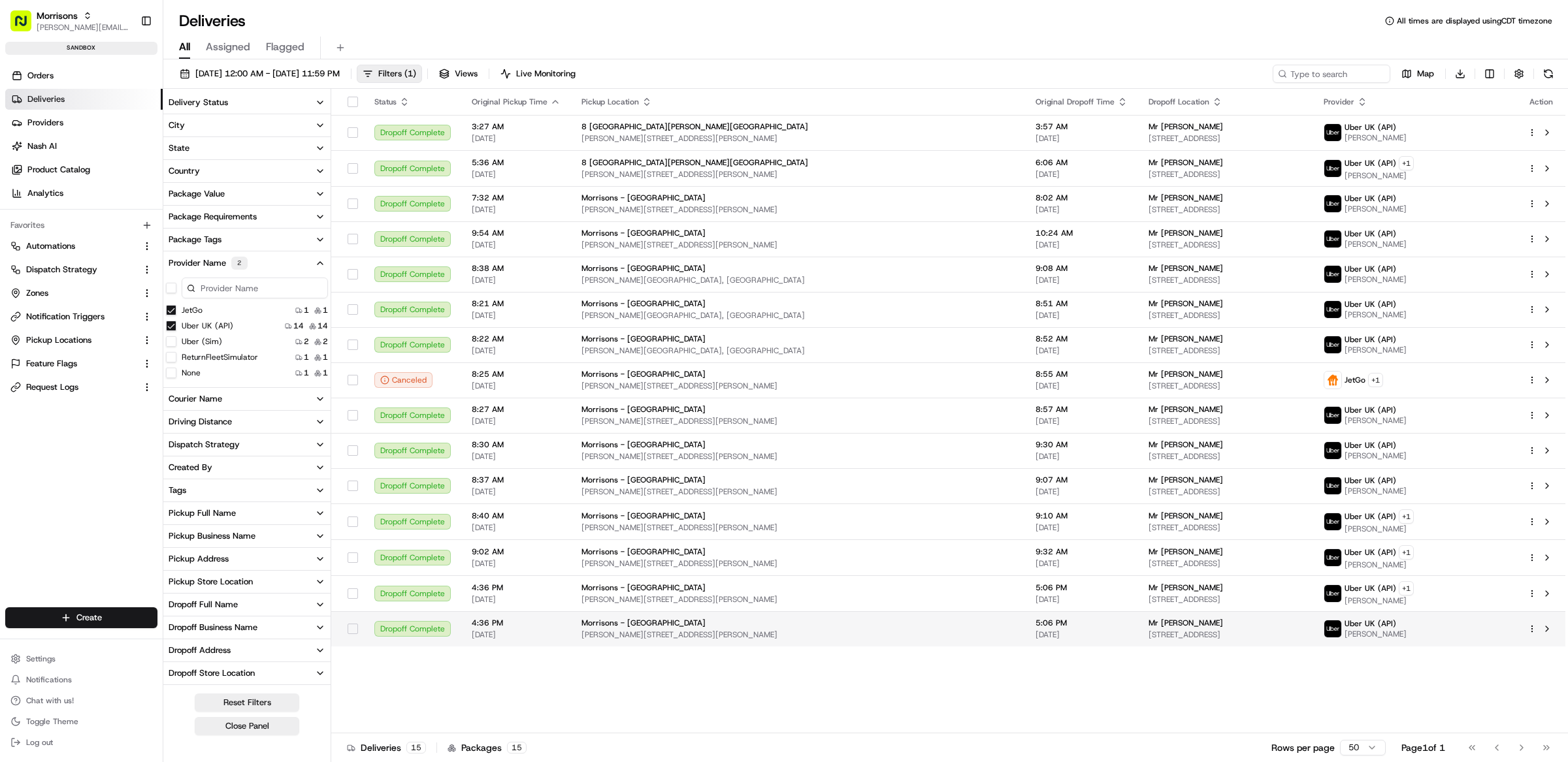
click at [1533, 634] on html "Morrisons matt@usenash.com Toggle Sidebar sandbox Orders Deliveries Providers N…" at bounding box center [784, 381] width 1568 height 762
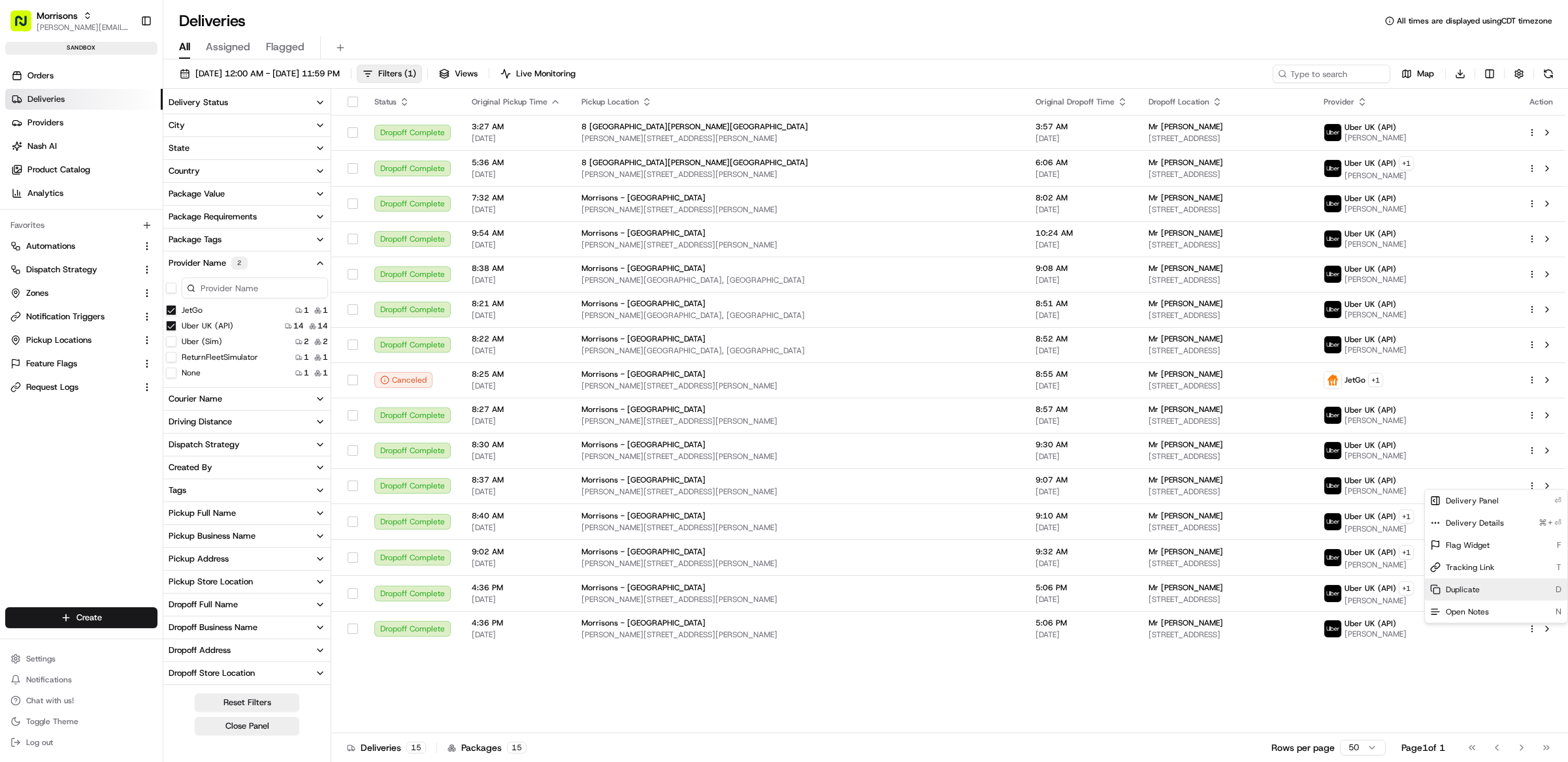
click at [1472, 585] on span "Duplicate" at bounding box center [1463, 590] width 34 height 11
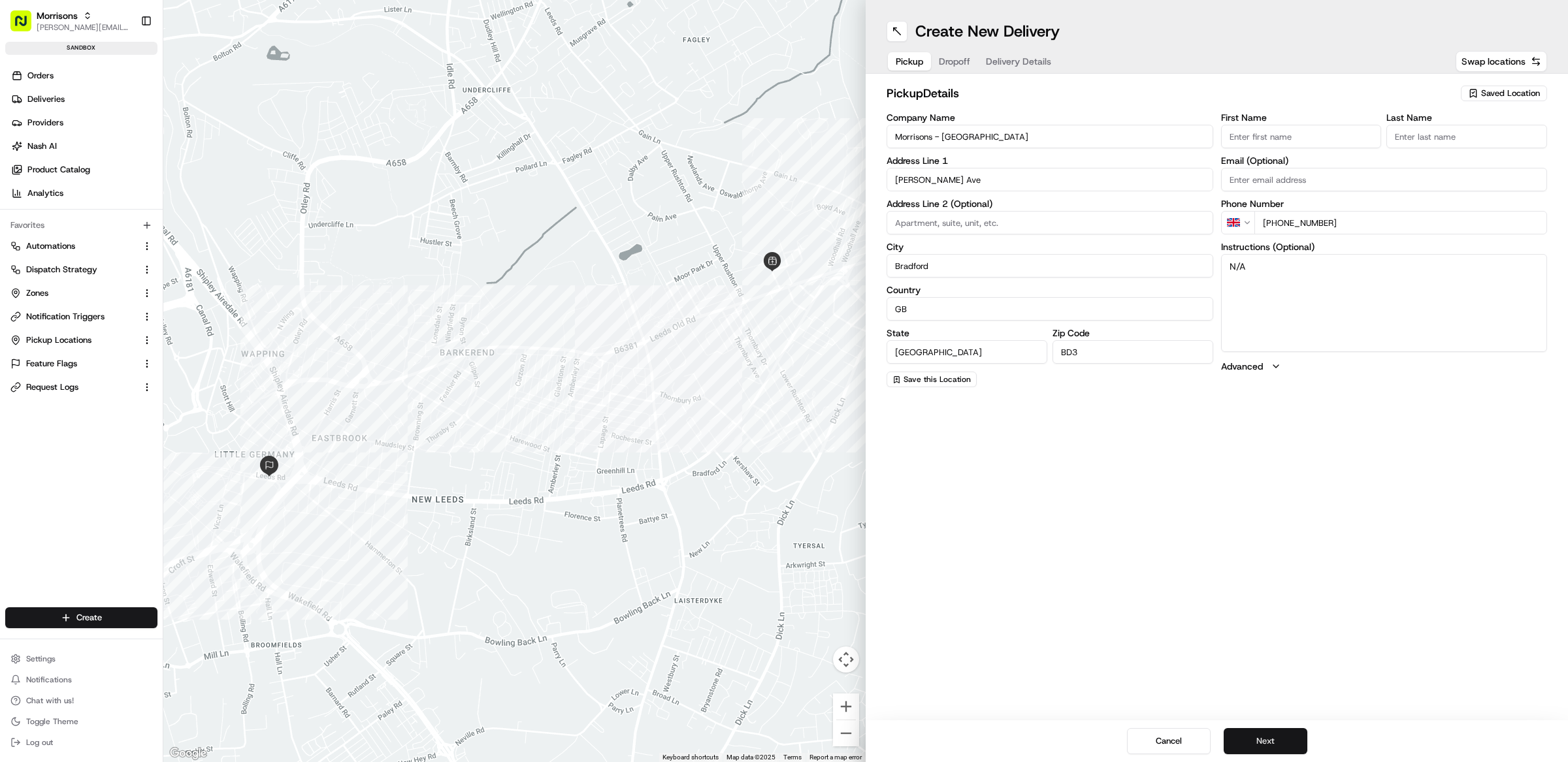
click at [1266, 746] on button "Next" at bounding box center [1265, 742] width 84 height 26
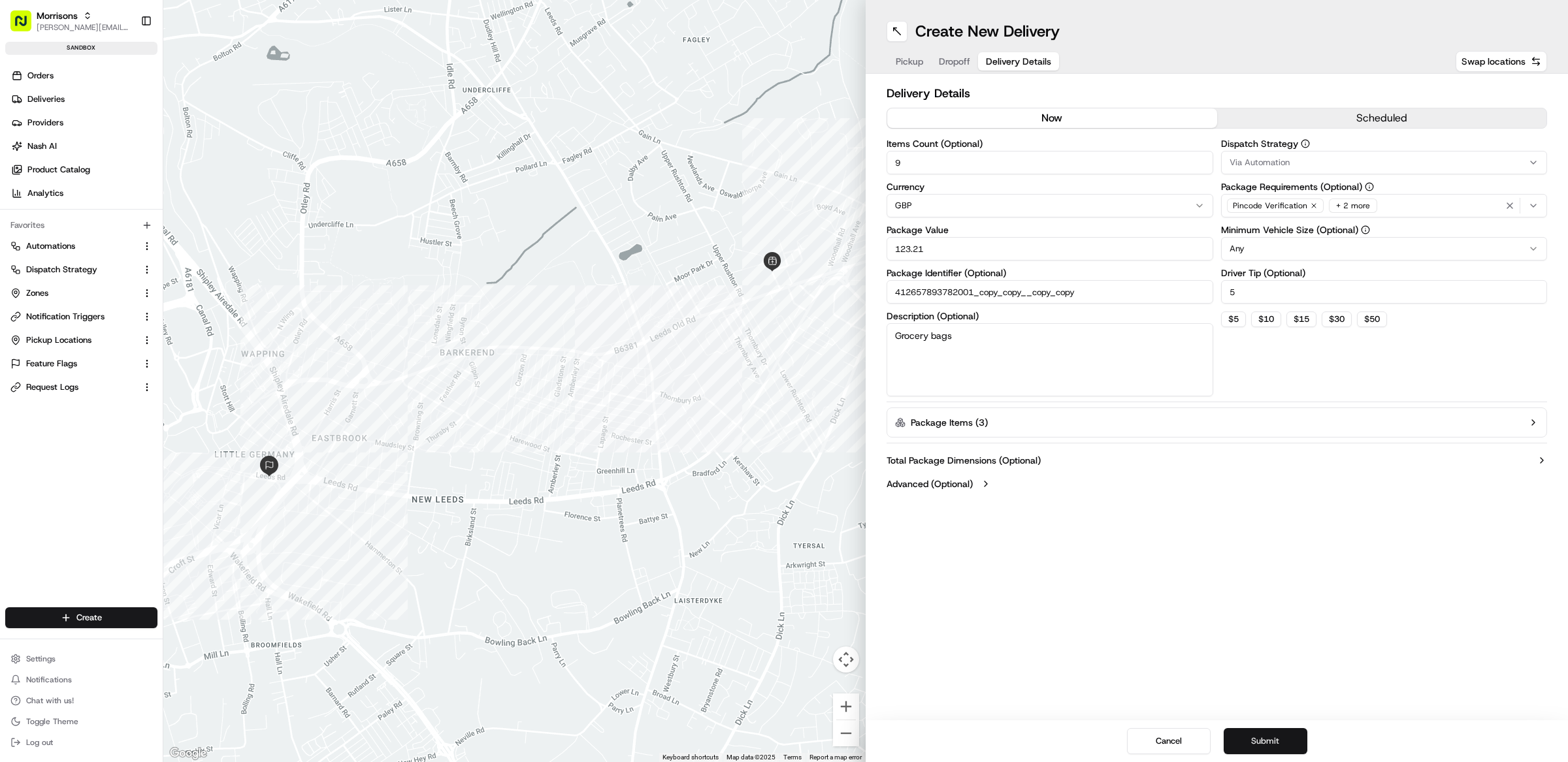
click at [1266, 746] on button "Submit" at bounding box center [1265, 742] width 84 height 26
click at [1266, 745] on div "Cancel Submit" at bounding box center [1217, 741] width 702 height 41
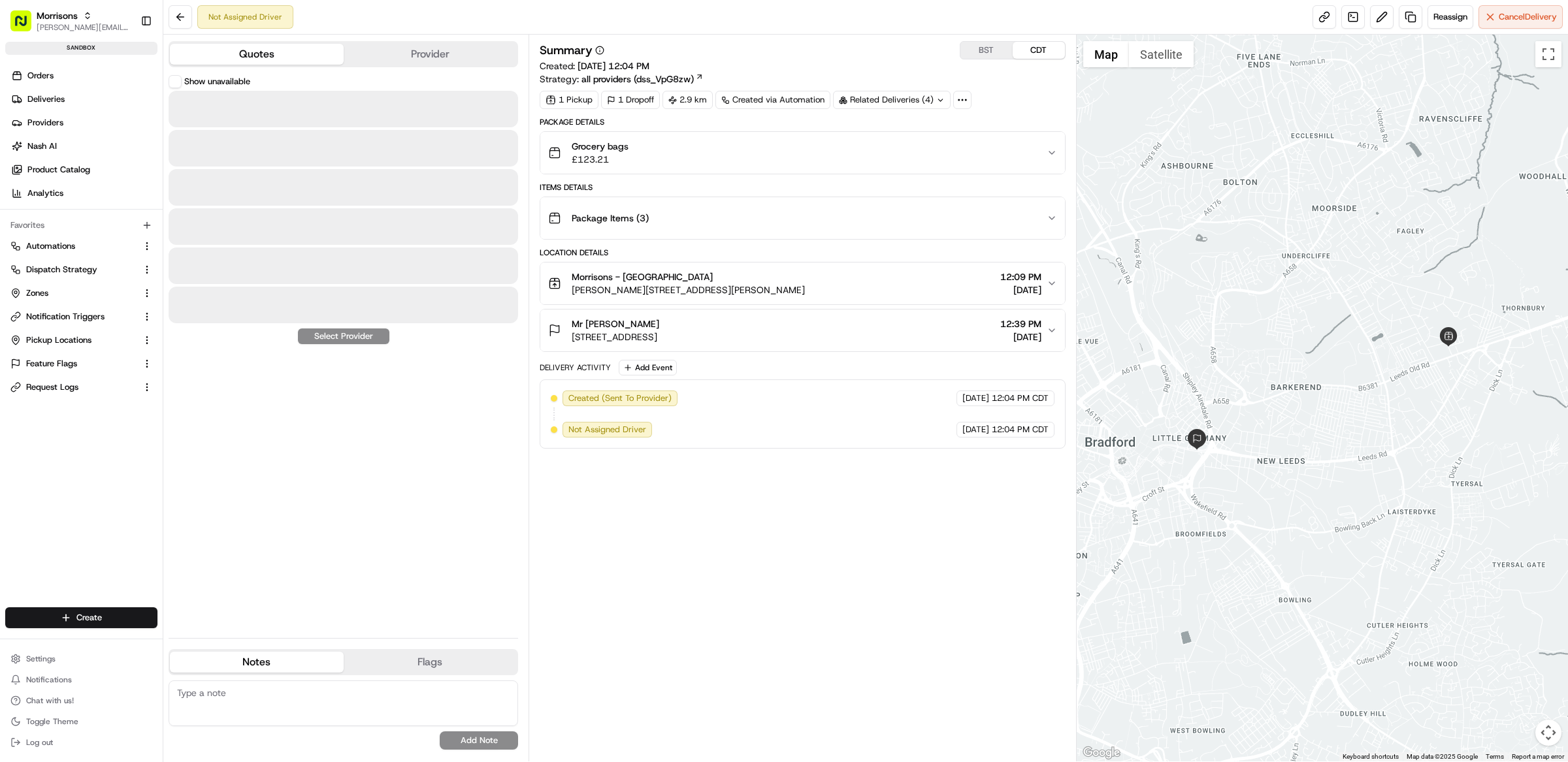
click at [269, 49] on button "Quotes" at bounding box center [257, 54] width 174 height 21
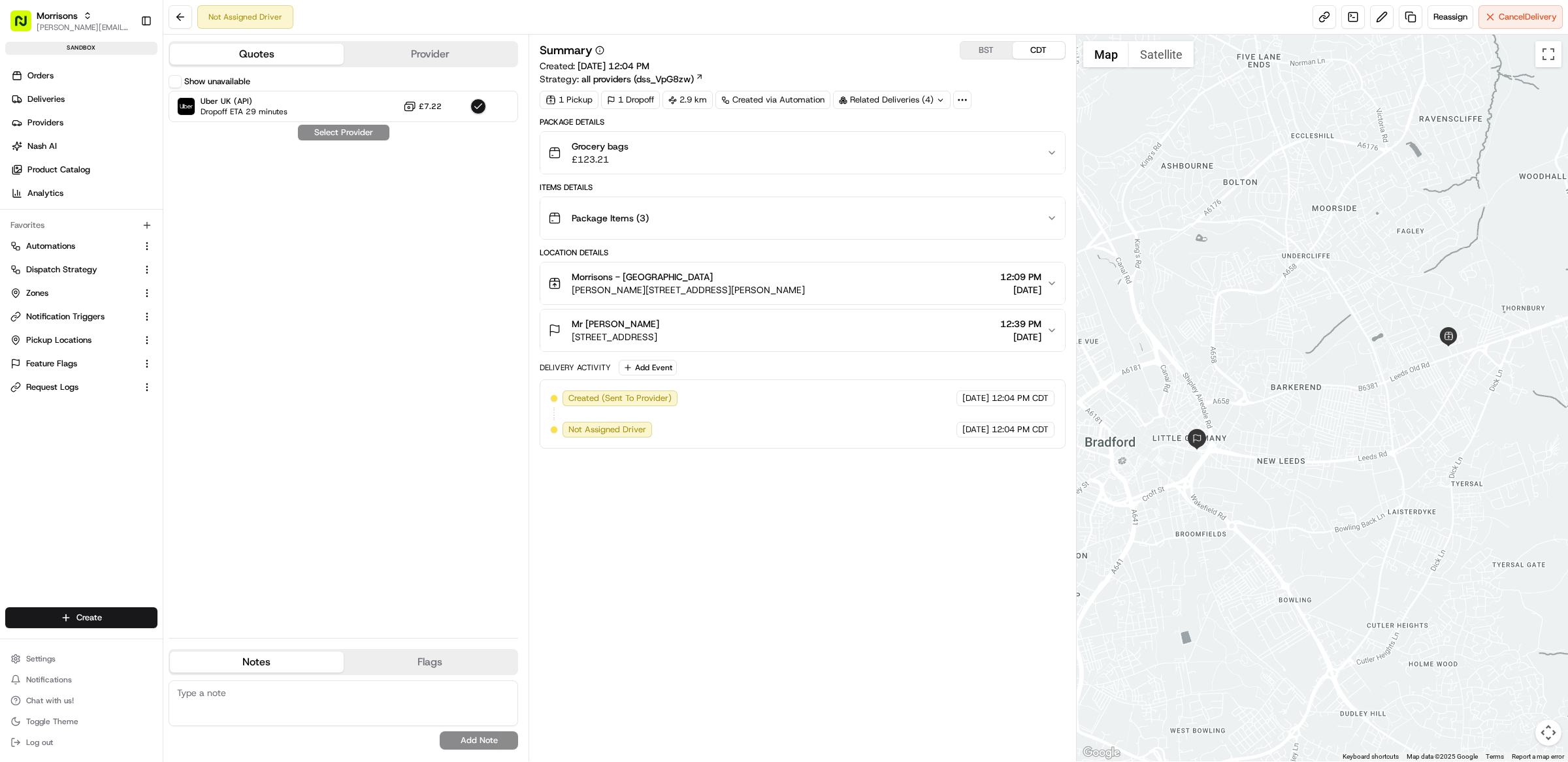
click at [177, 83] on button "Show unavailable" at bounding box center [175, 82] width 13 height 13
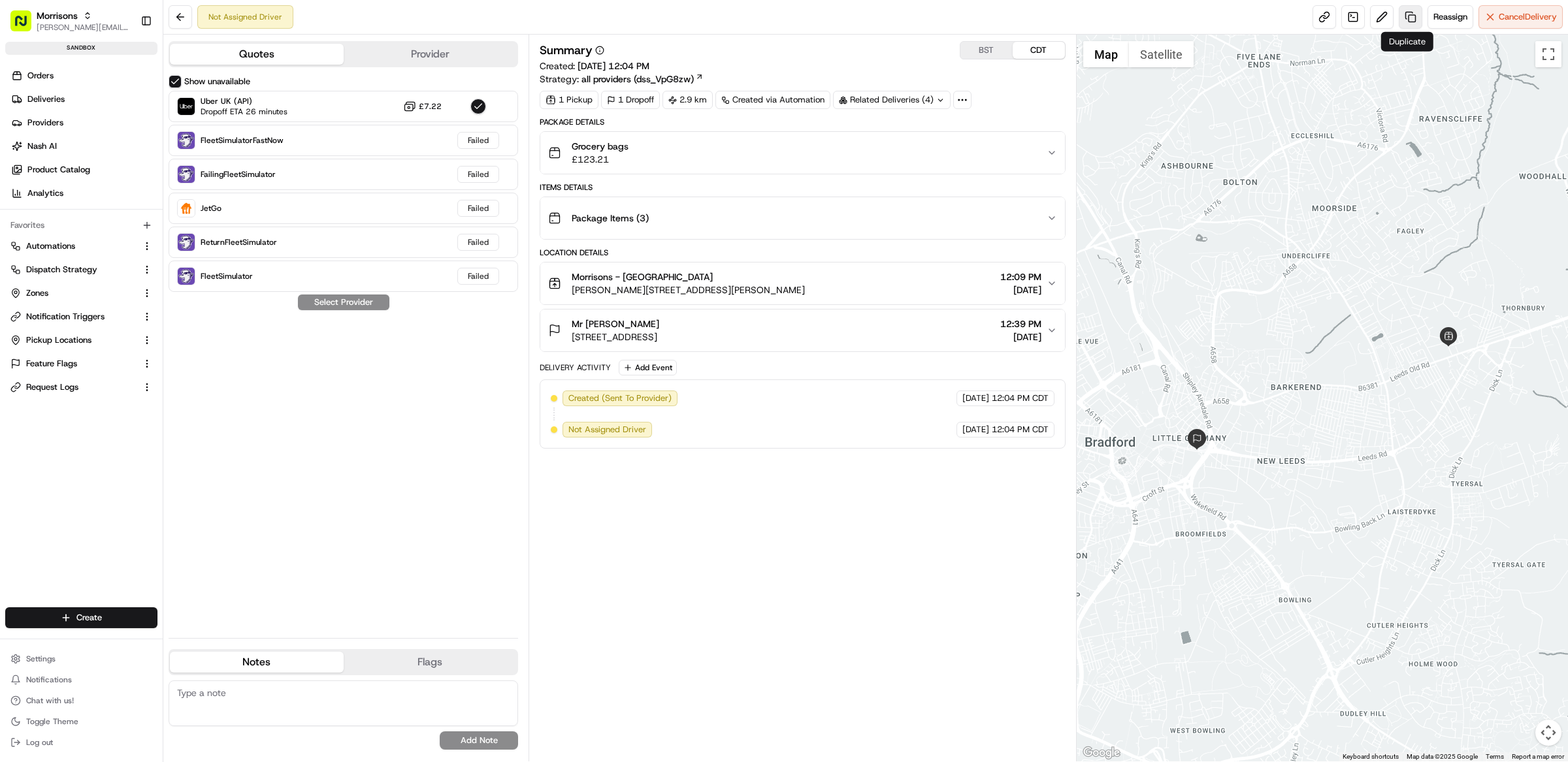
click at [1414, 20] on link at bounding box center [1411, 17] width 24 height 24
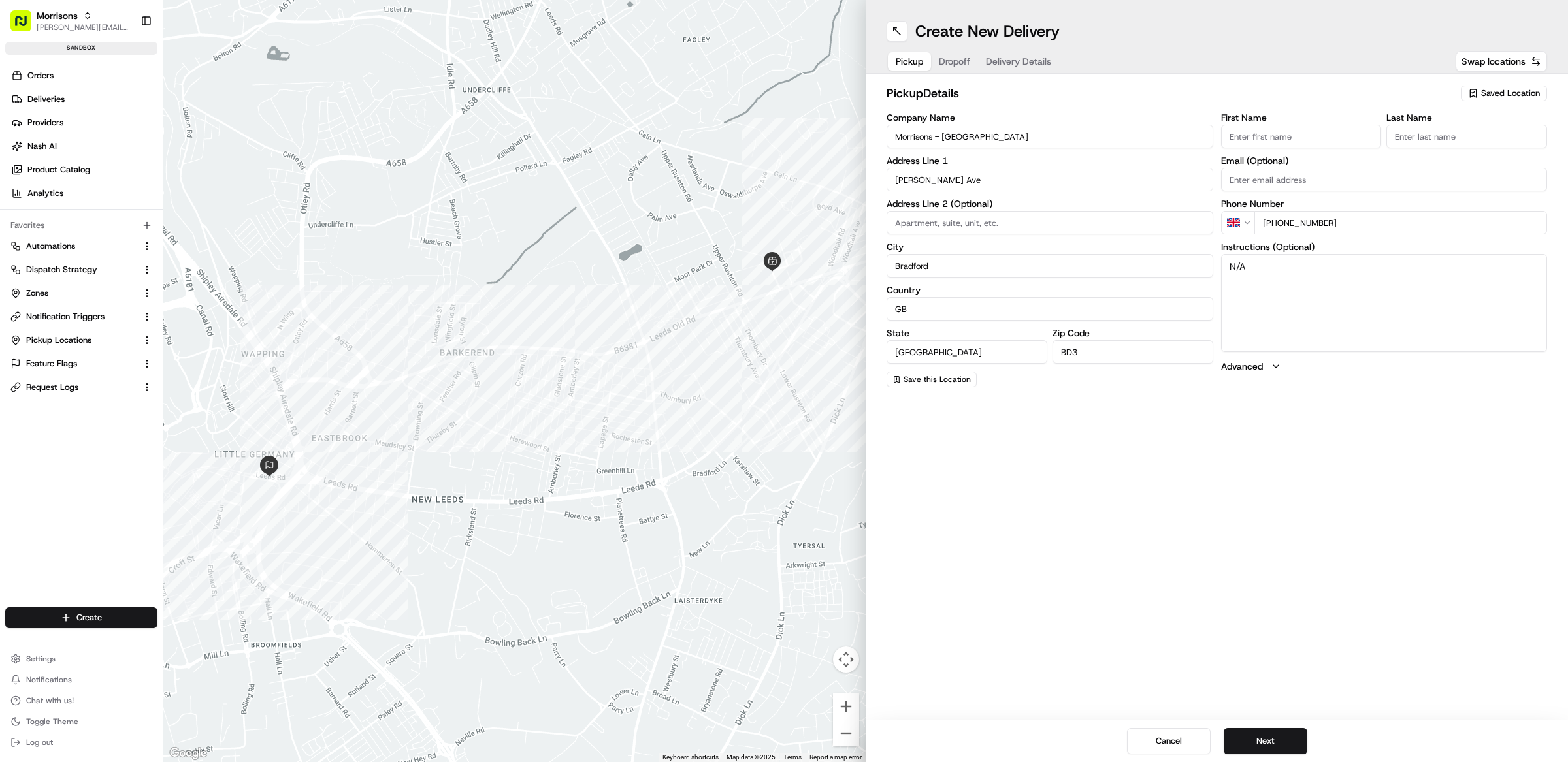
click at [1043, 63] on span "Delivery Details" at bounding box center [1018, 61] width 65 height 13
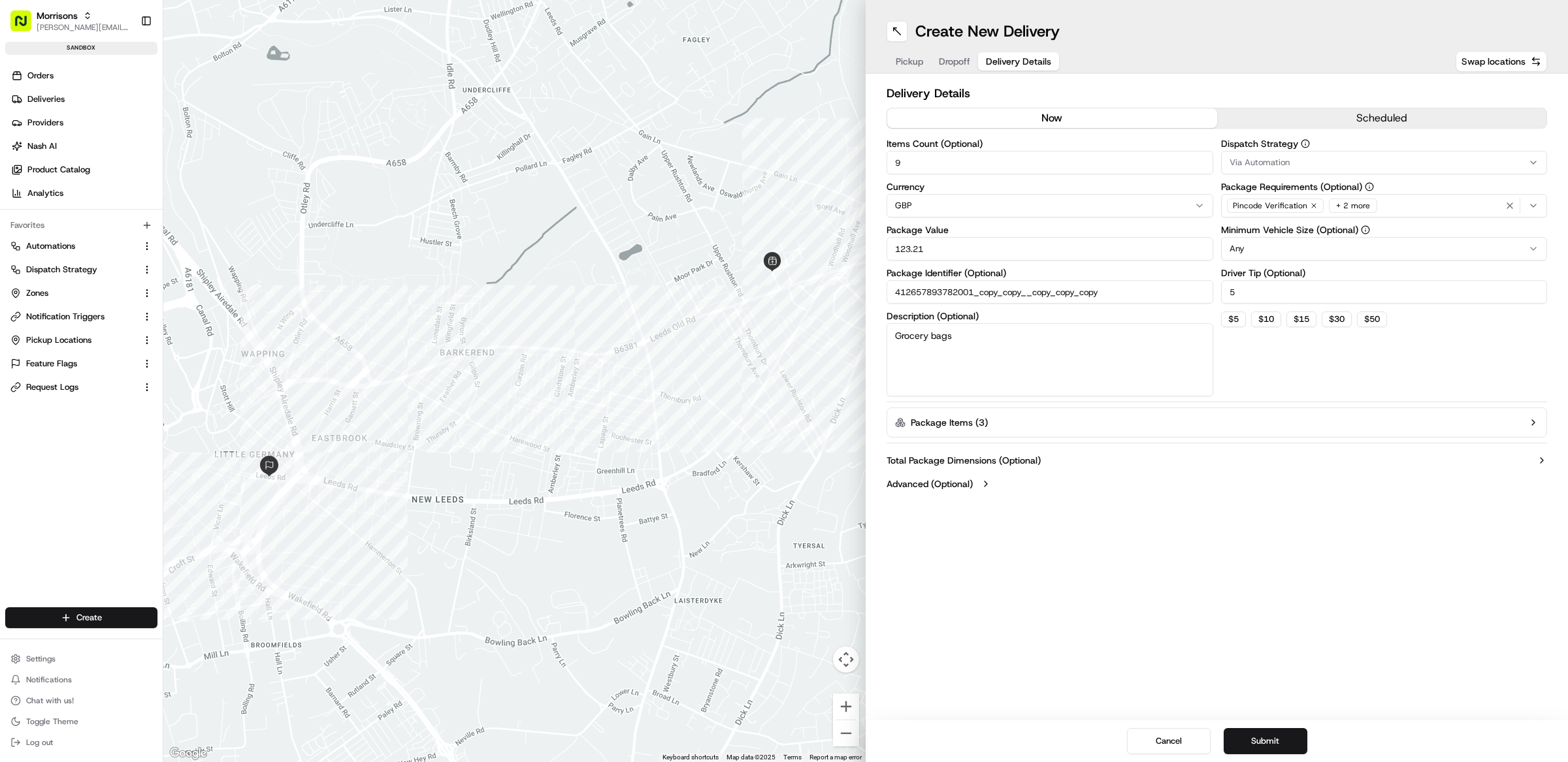
click at [1434, 208] on div "Pincode Verification + 2 more" at bounding box center [1384, 206] width 320 height 20
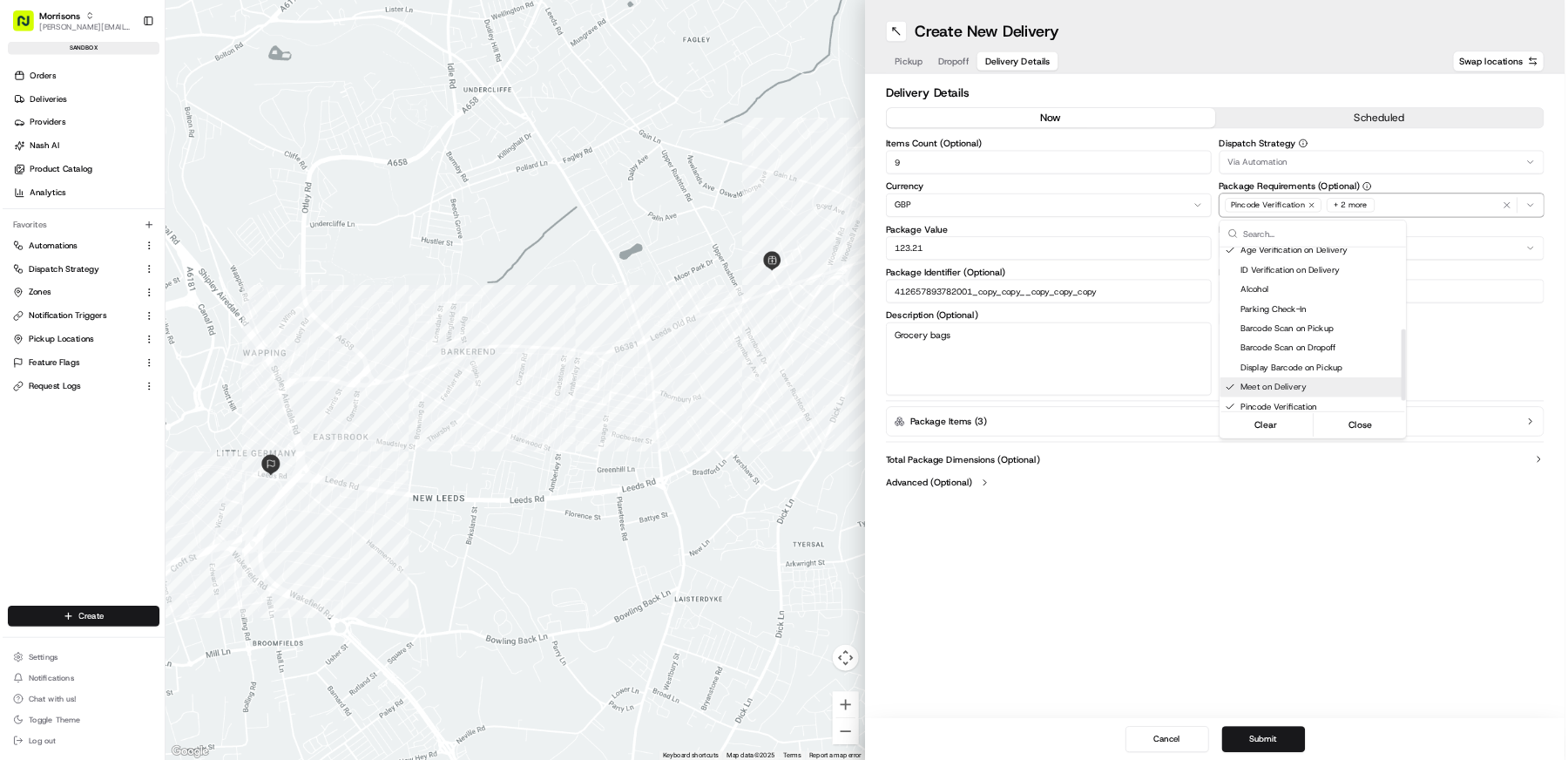
scroll to position [279, 0]
drag, startPoint x: 1781, startPoint y: 678, endPoint x: 1760, endPoint y: 745, distance: 70.2
click at [1781, 678] on html "Morrisons matt@usenash.com Toggle Sidebar sandbox Orders Deliveries Providers N…" at bounding box center [1045, 508] width 2091 height 1017
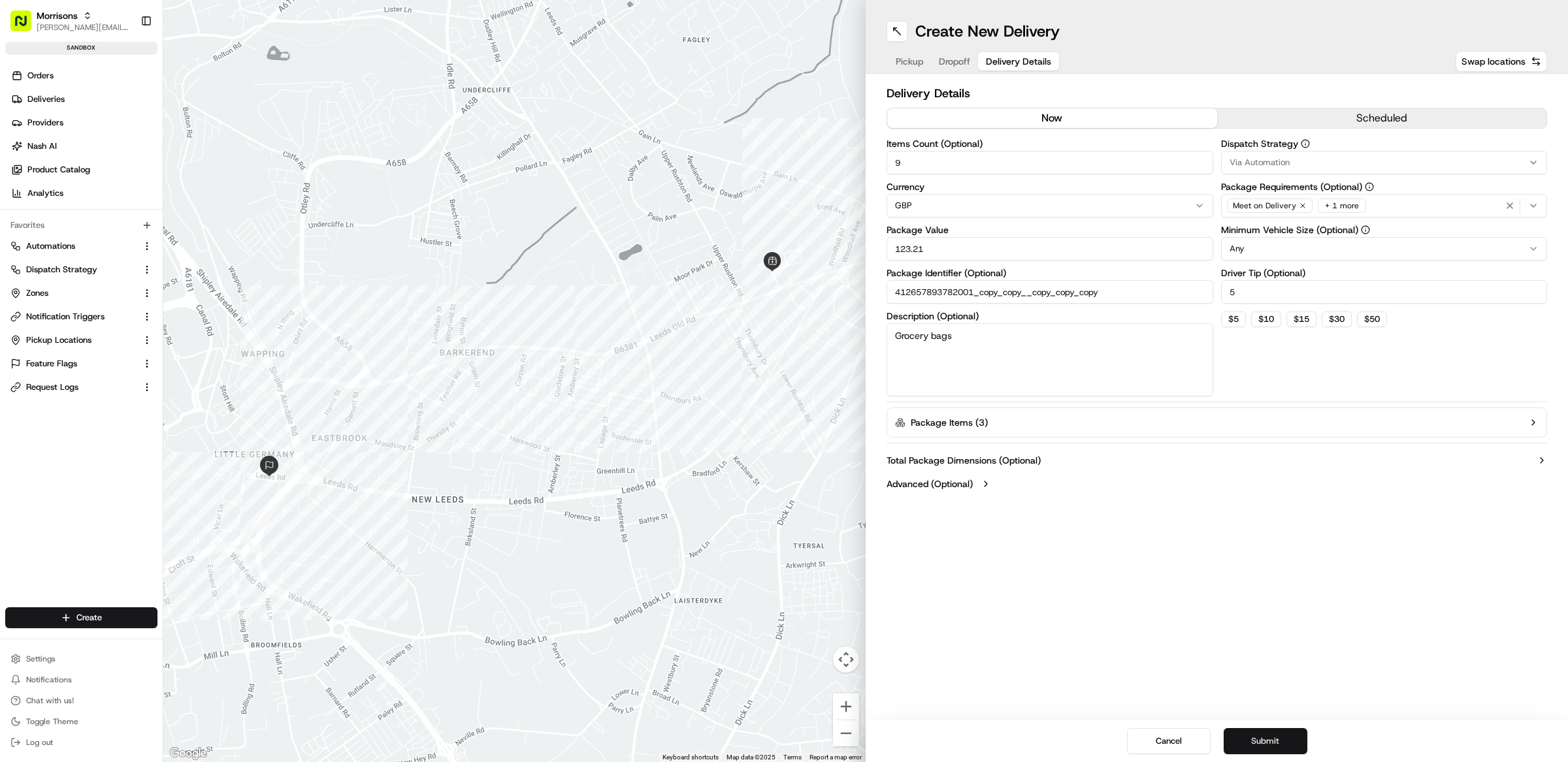
click at [1292, 735] on button "Submit" at bounding box center [1265, 742] width 84 height 26
click at [1259, 742] on button "Submit" at bounding box center [1265, 742] width 84 height 26
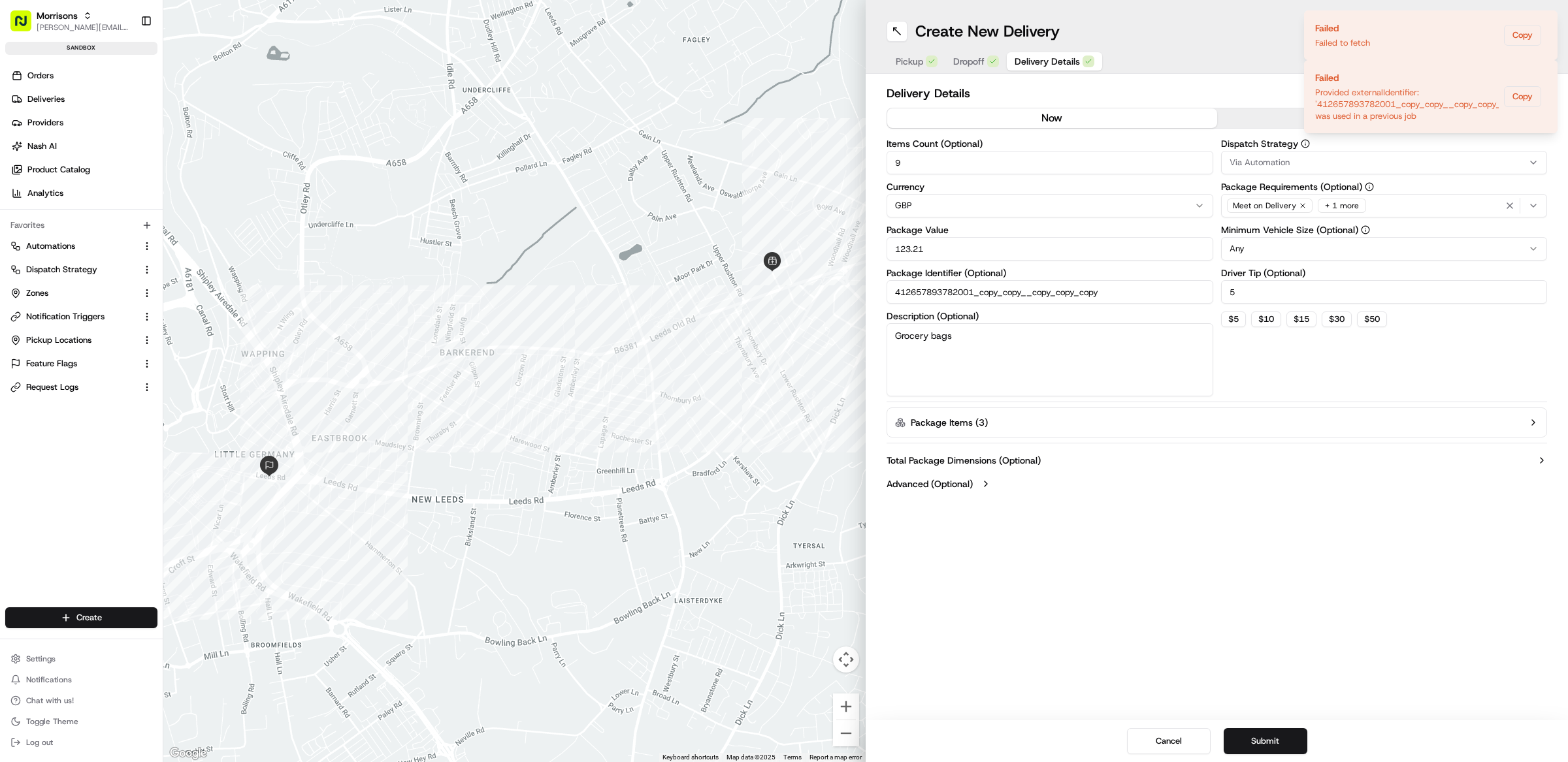
drag, startPoint x: 891, startPoint y: 294, endPoint x: 1149, endPoint y: 292, distance: 258.0
click at [1149, 292] on input "412657893782001_copy_copy__copy_copy_copy" at bounding box center [1050, 292] width 327 height 24
type input "testq232"
click at [1257, 749] on button "Submit" at bounding box center [1265, 742] width 84 height 26
click at [1551, 23] on icon "Notifications (F8)" at bounding box center [1546, 22] width 11 height 11
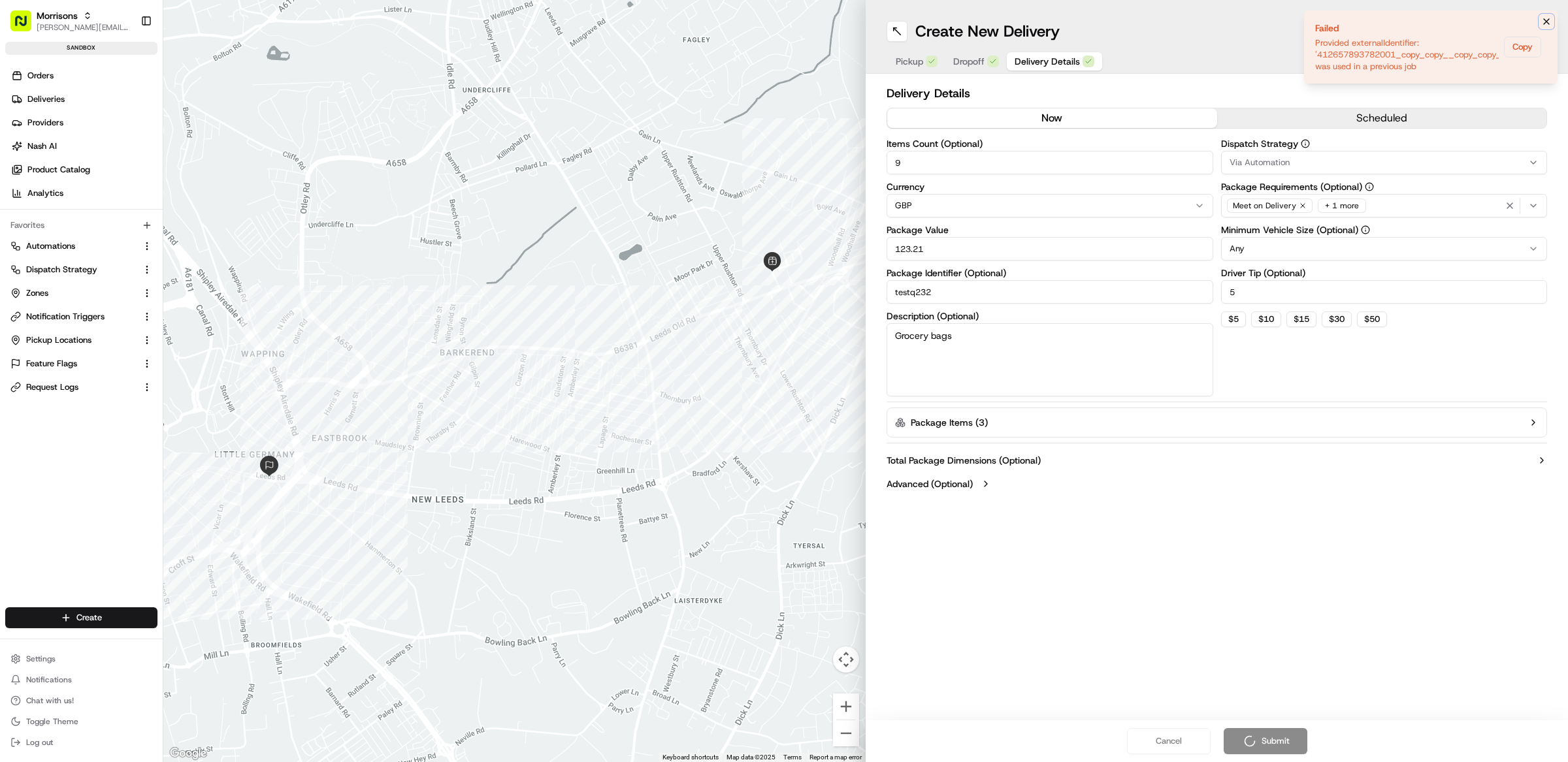
click at [1550, 20] on icon "Notifications (F8)" at bounding box center [1546, 22] width 11 height 11
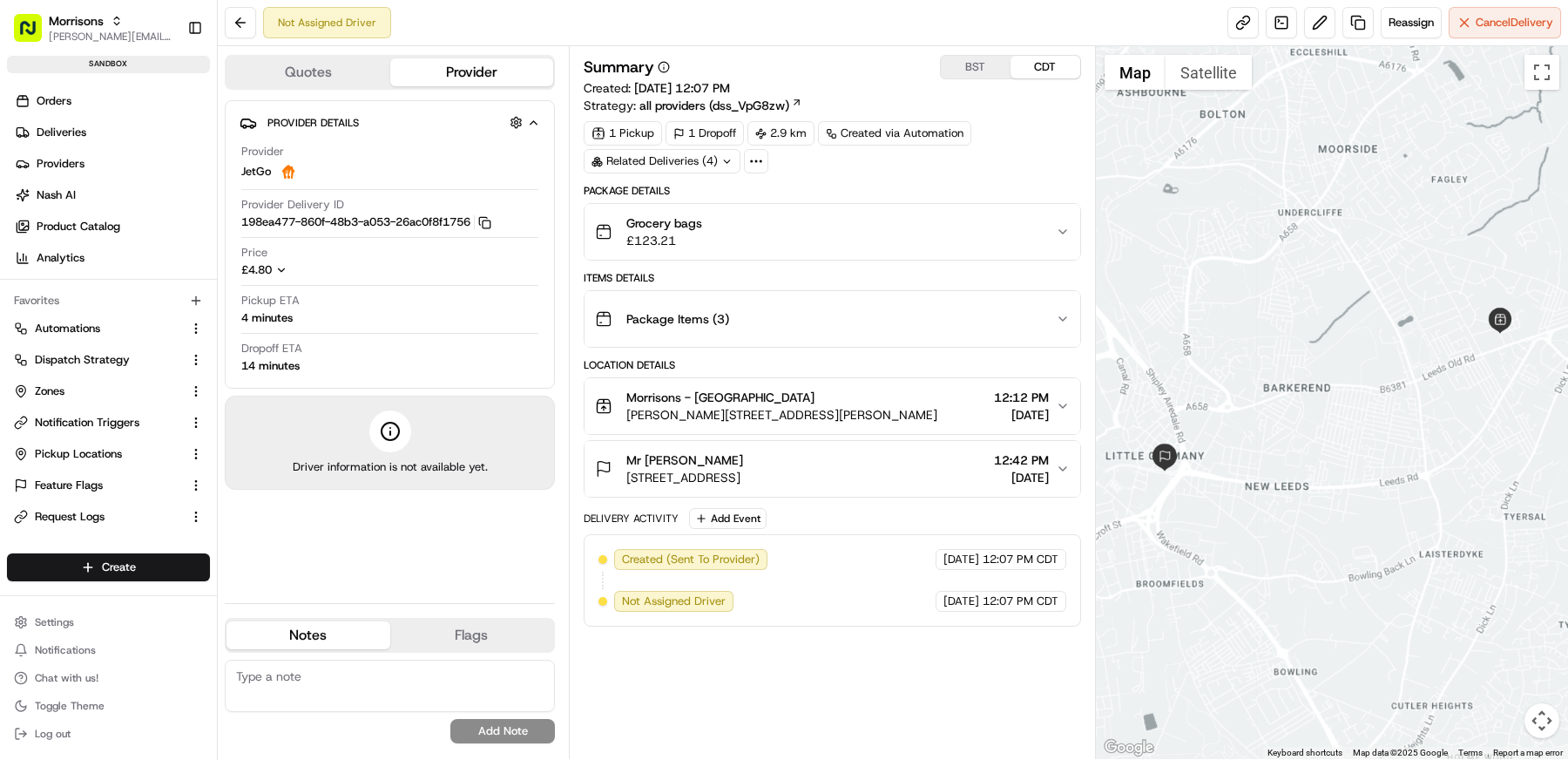
click at [975, 179] on div "Summary BST CDT Created: 08/18/2025 12:07 PM Strategy: all providers (dss_VpG8z…" at bounding box center [832, 340] width 497 height 572
click at [1362, 25] on link at bounding box center [1358, 23] width 32 height 32
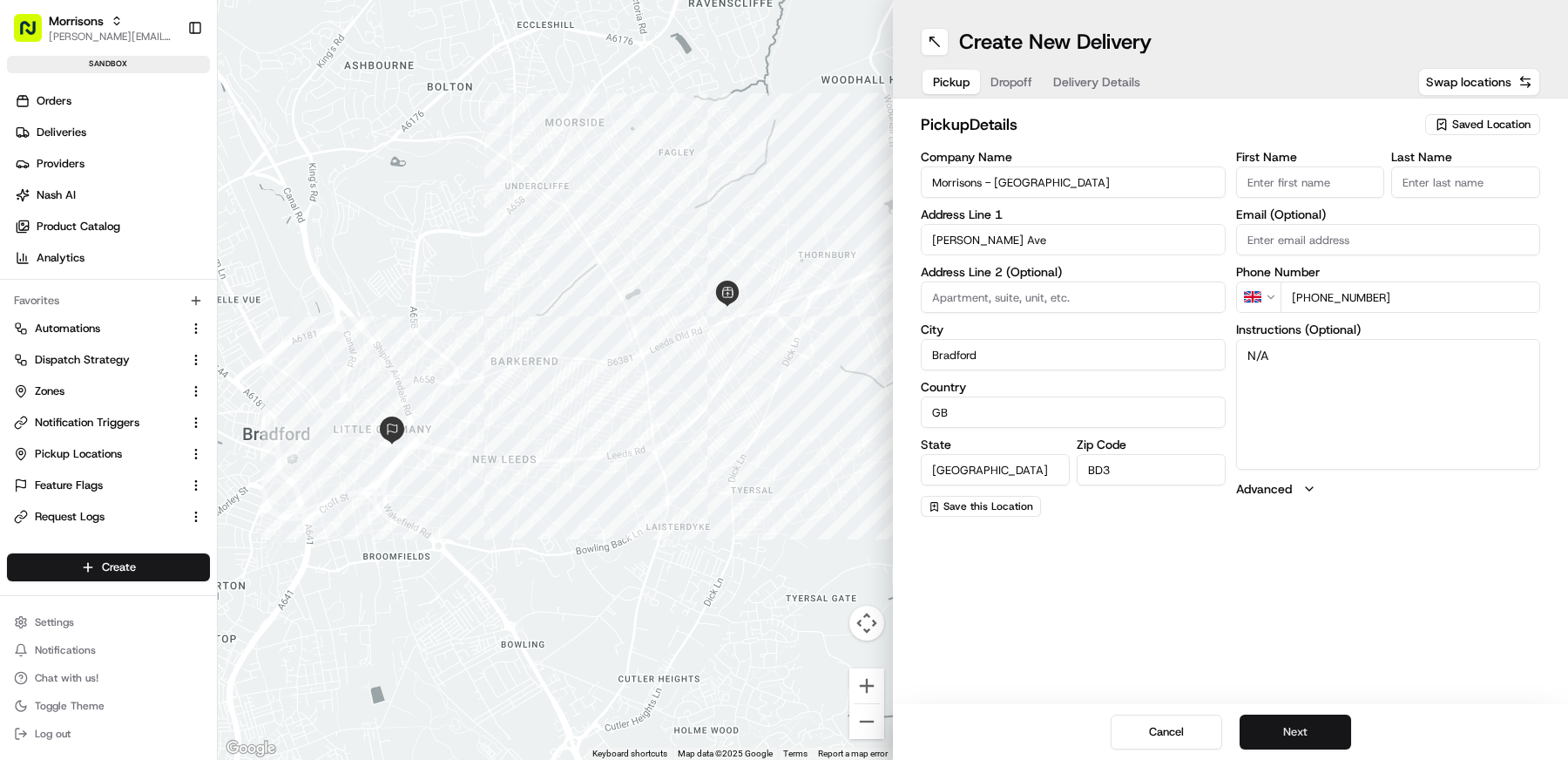
click at [1326, 741] on button "Next" at bounding box center [1295, 732] width 112 height 35
click at [1326, 741] on button "Next" at bounding box center [1295, 732] width 112 height 35
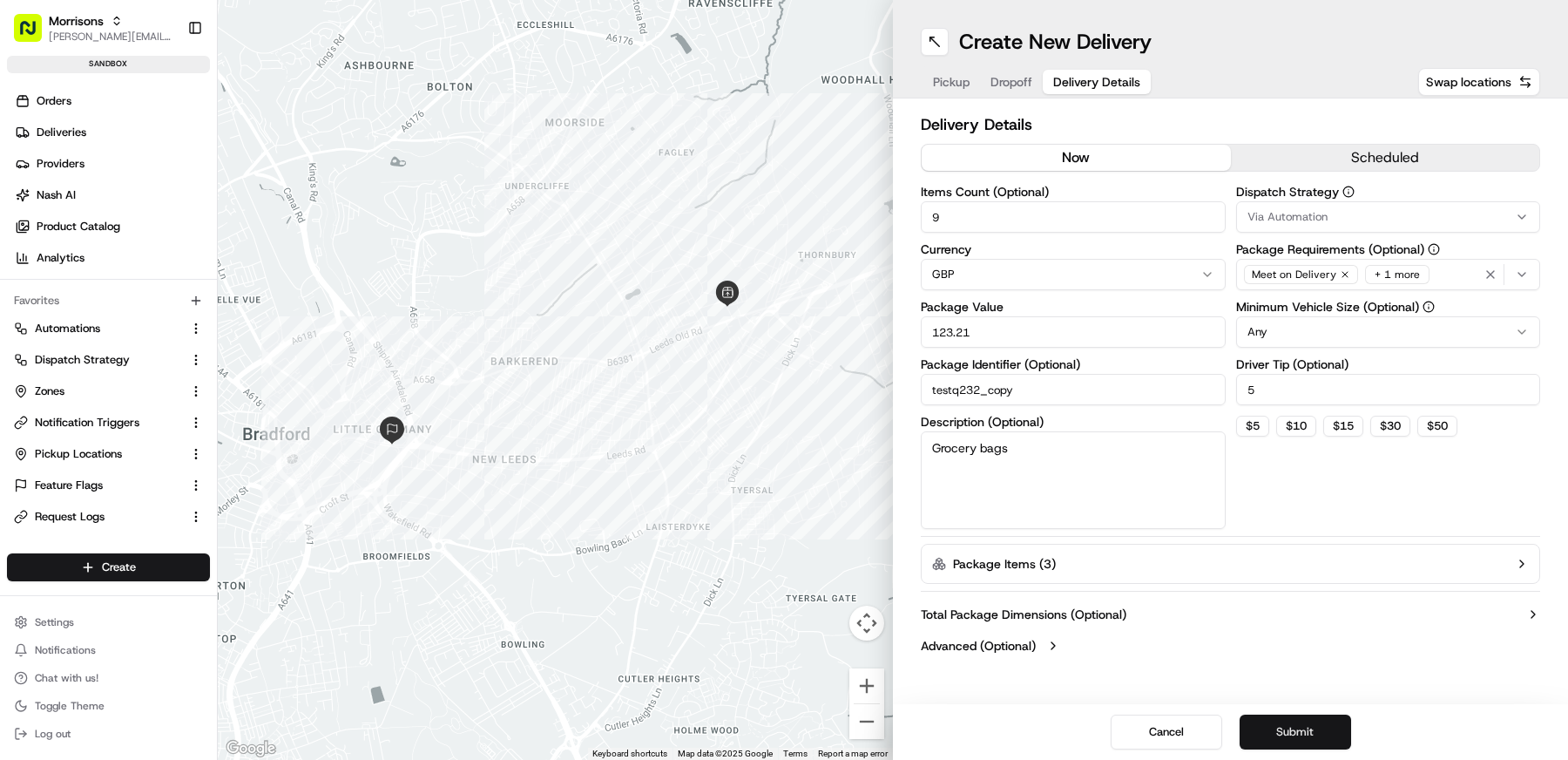
click at [1323, 740] on button "Submit" at bounding box center [1295, 732] width 112 height 35
click at [1323, 741] on div "Cancel Submit" at bounding box center [1230, 731] width 676 height 55
